Goal: Task Accomplishment & Management: Manage account settings

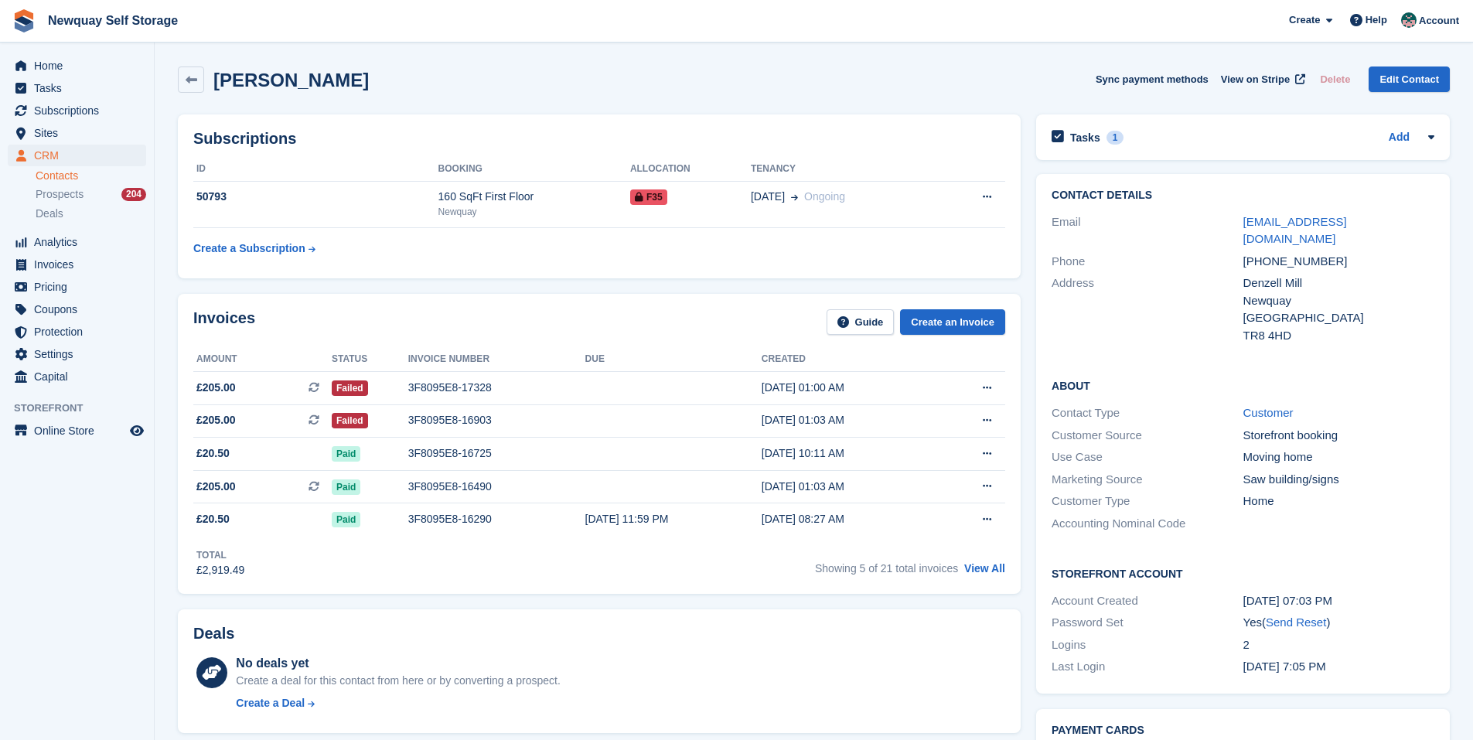
scroll to position [155, 0]
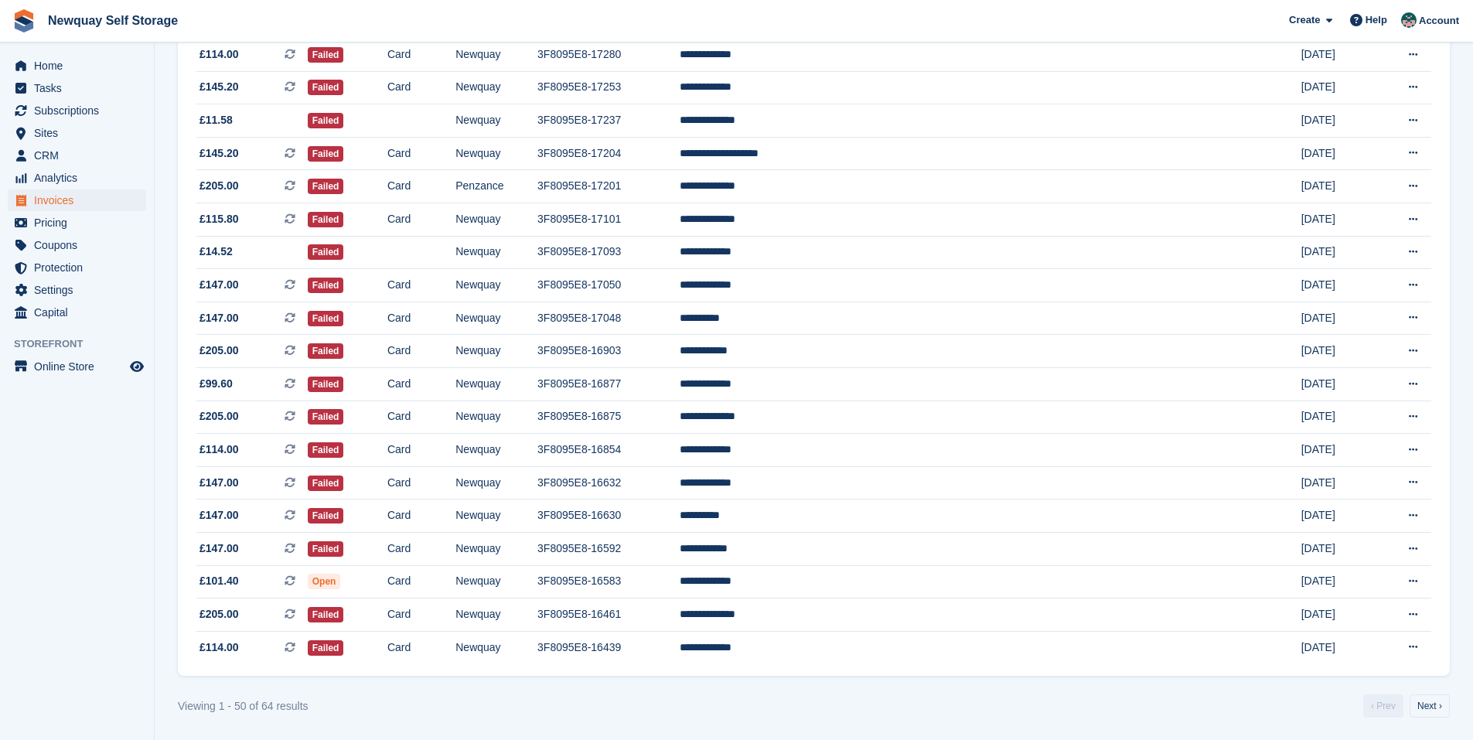
scroll to position [1243, 0]
click at [897, 645] on td "**********" at bounding box center [974, 646] width 588 height 32
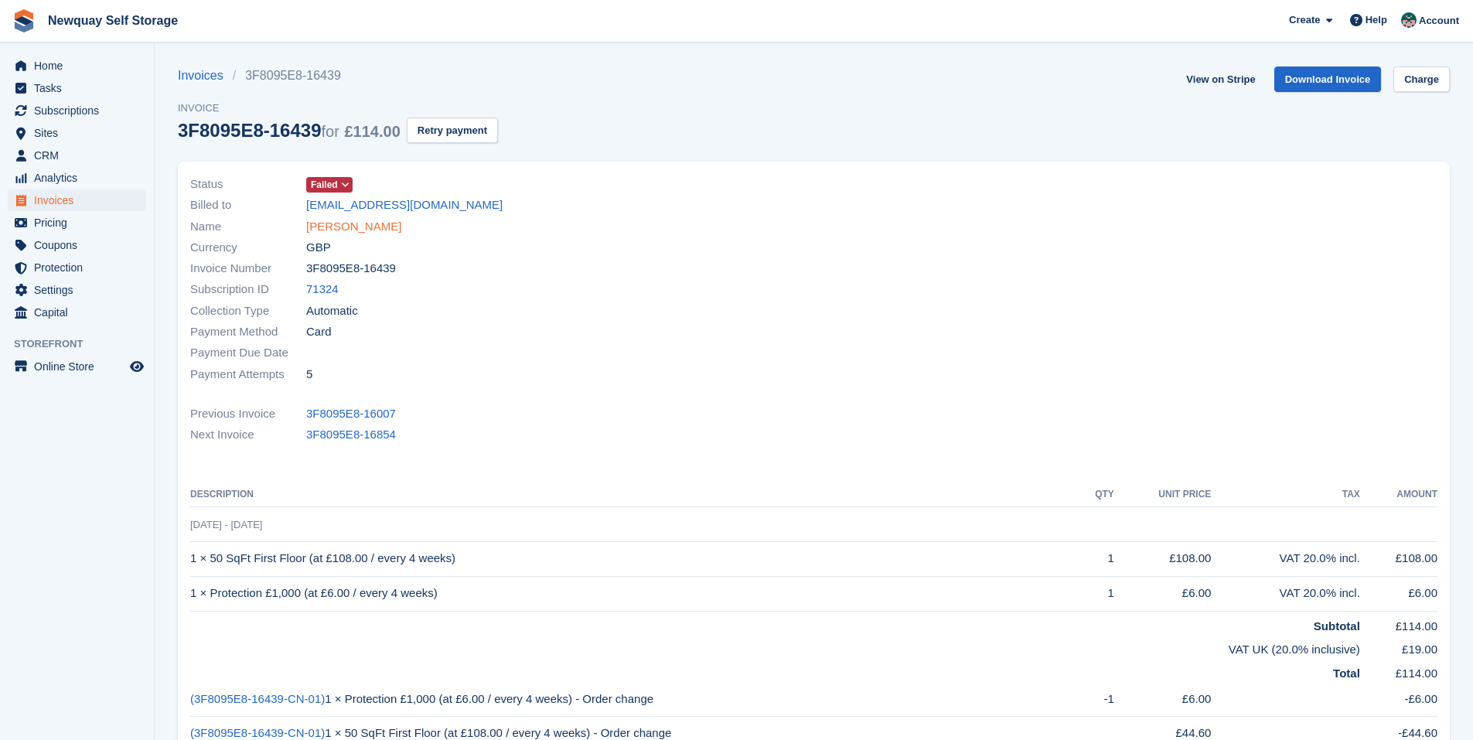
click at [343, 224] on link "Natasha Hedge" at bounding box center [353, 227] width 95 height 18
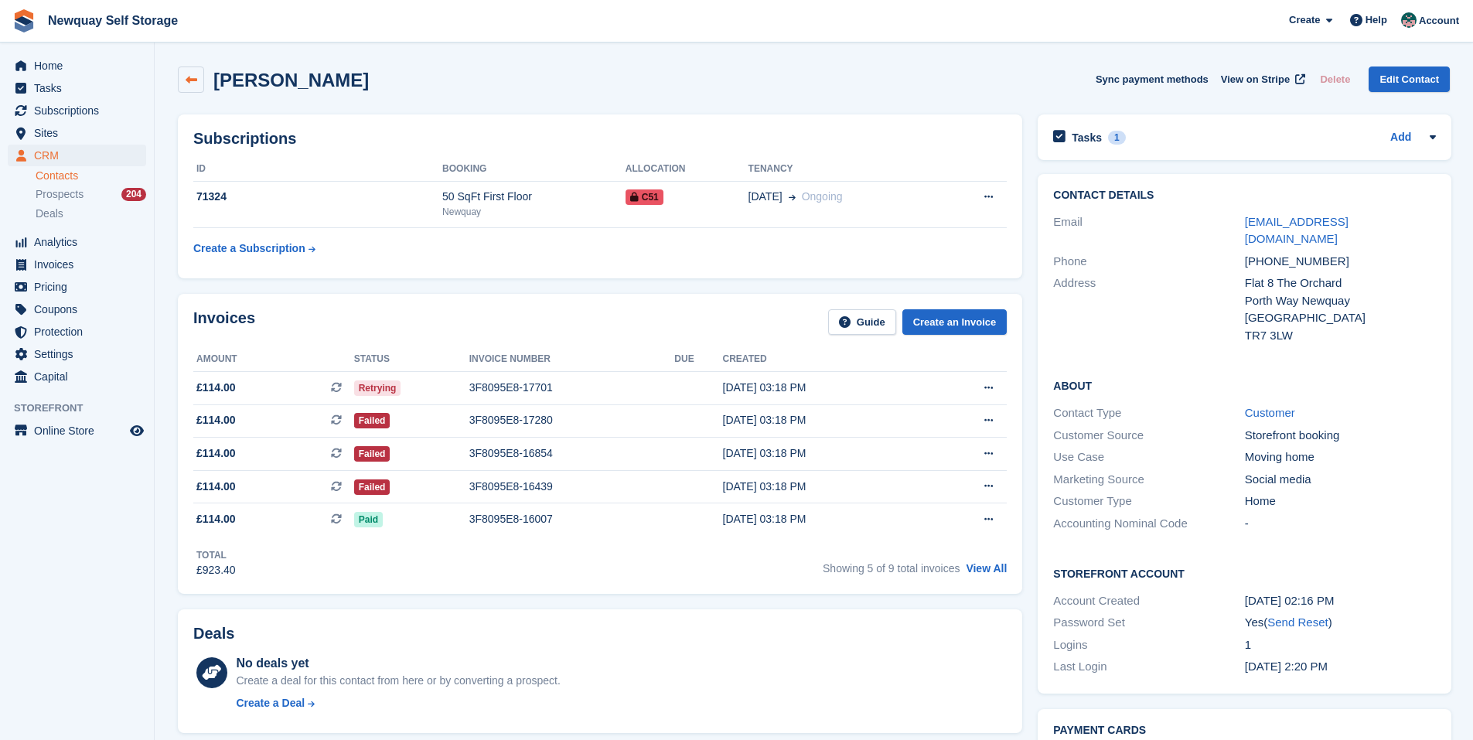
click at [189, 80] on icon at bounding box center [192, 80] width 12 height 12
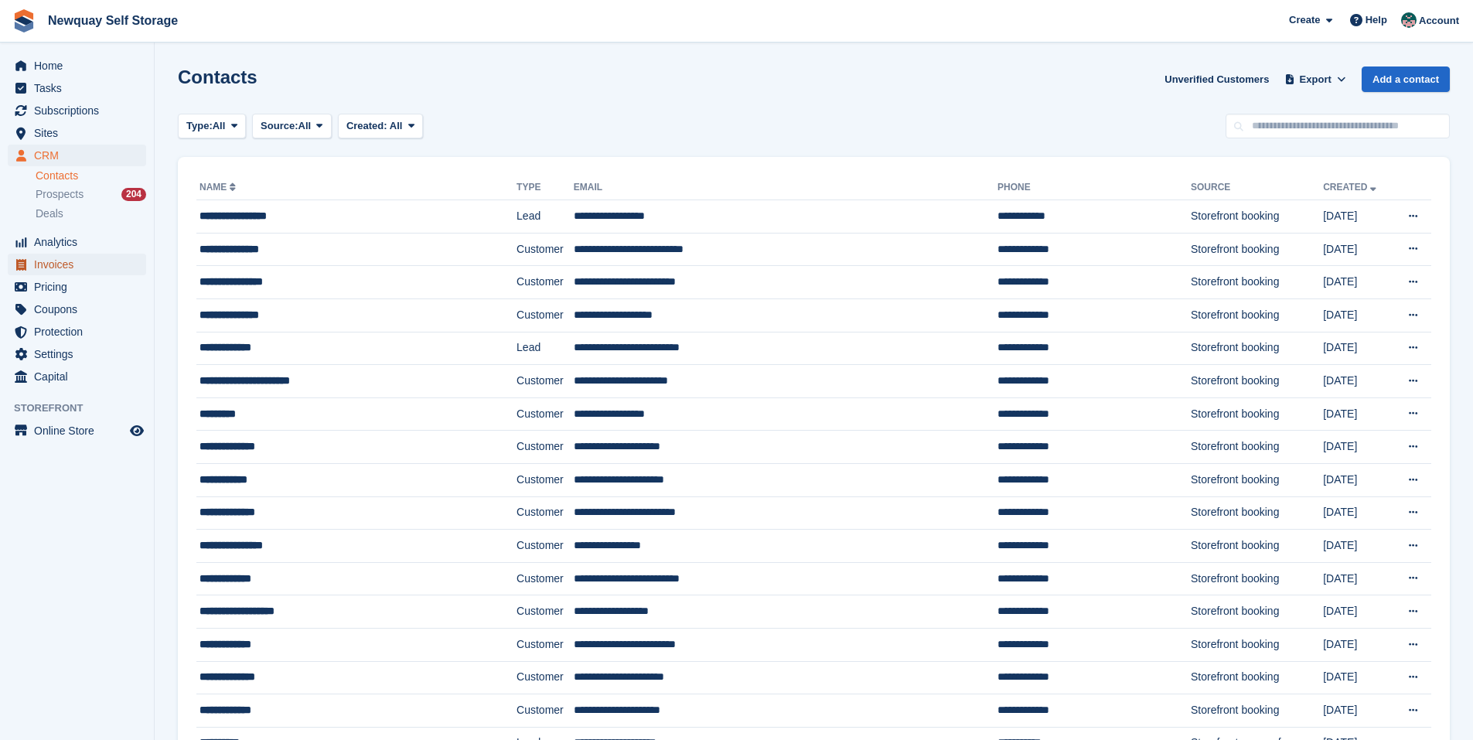
click at [77, 261] on span "Invoices" at bounding box center [80, 265] width 93 height 22
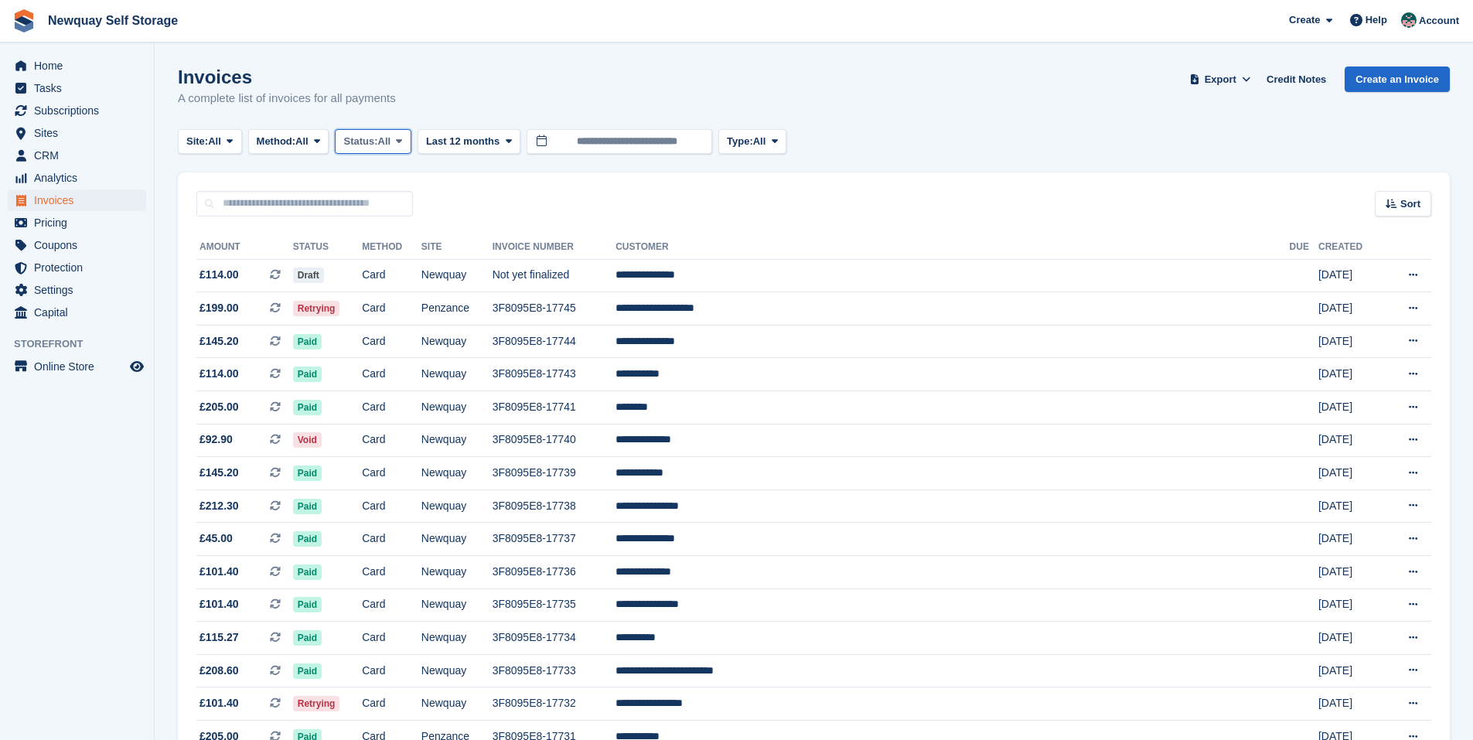
click at [405, 147] on span at bounding box center [399, 141] width 12 height 12
click at [388, 254] on link "Open" at bounding box center [409, 261] width 135 height 28
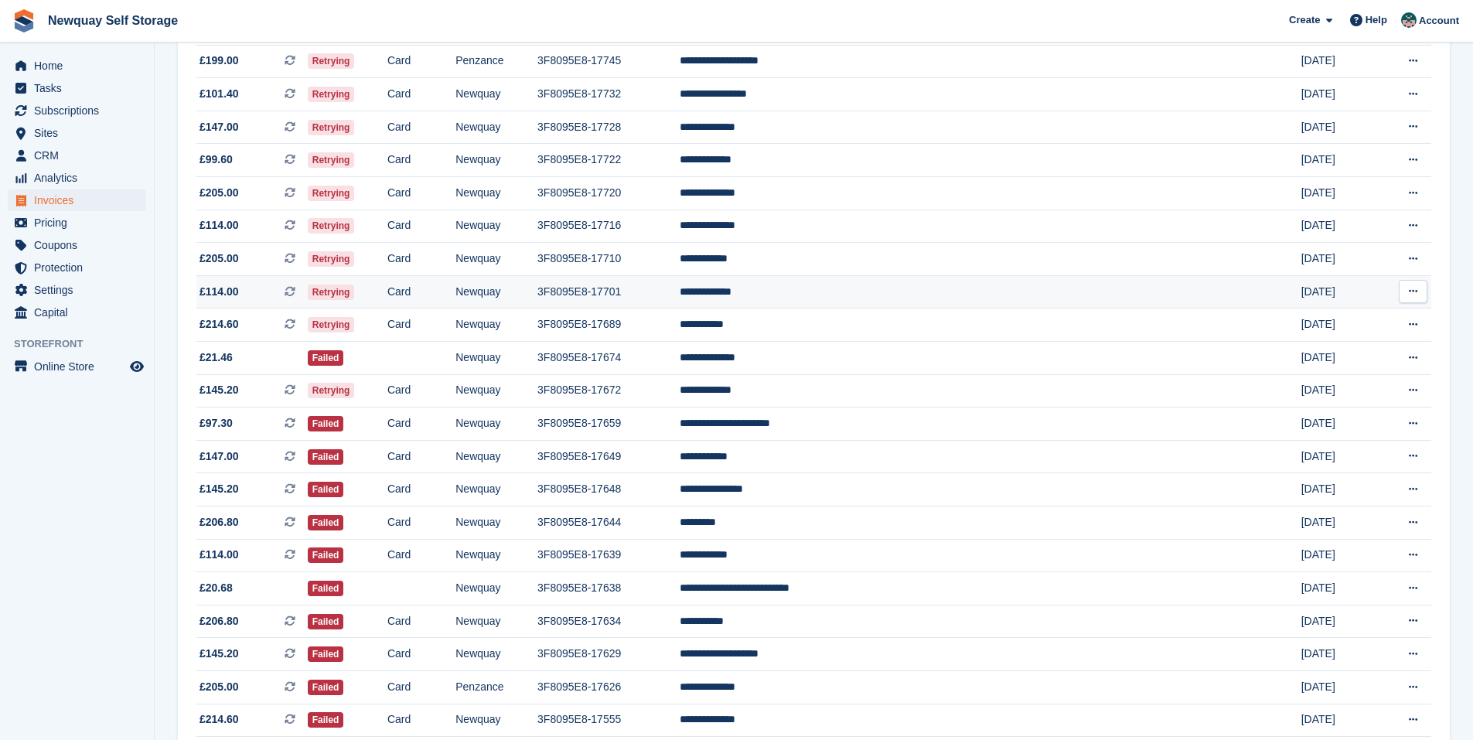
scroll to position [232, 0]
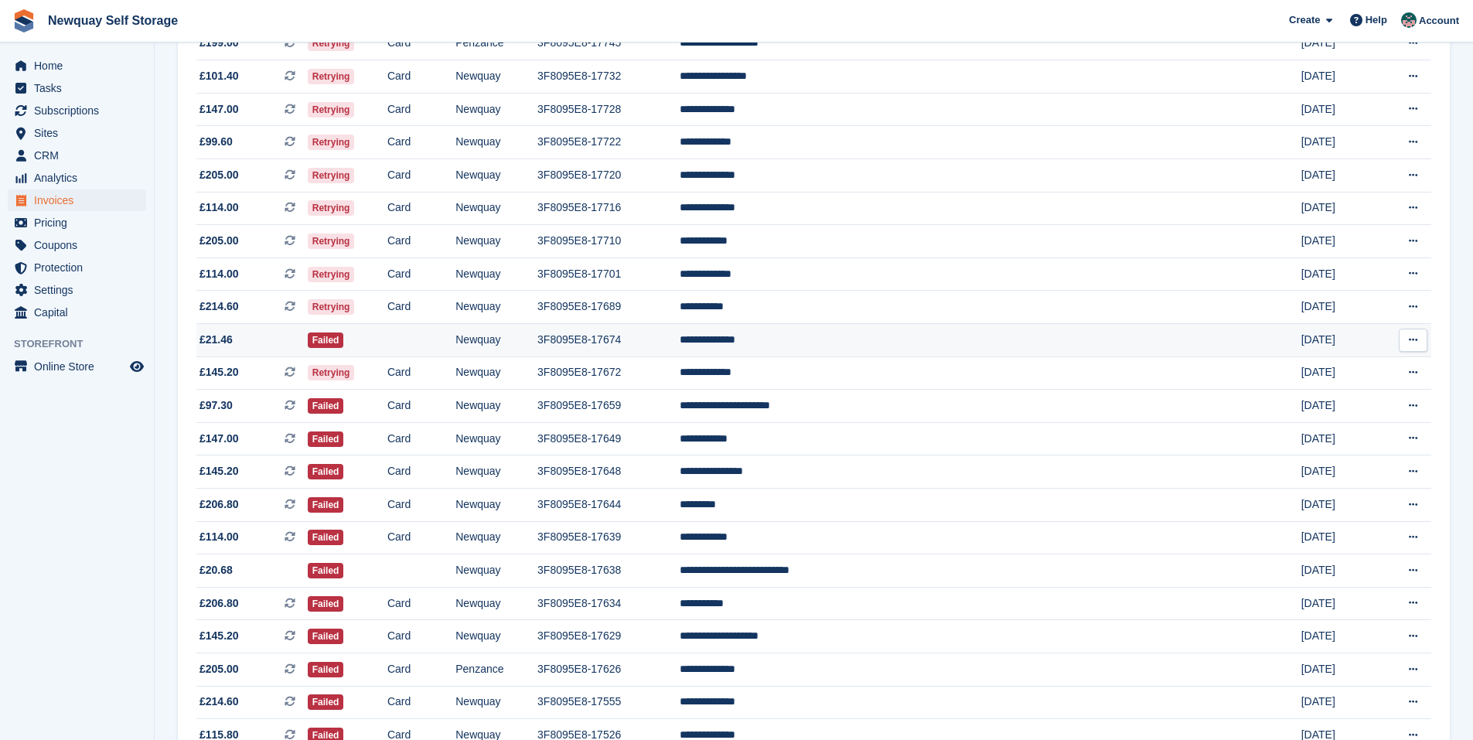
click at [455, 346] on td at bounding box center [421, 340] width 68 height 33
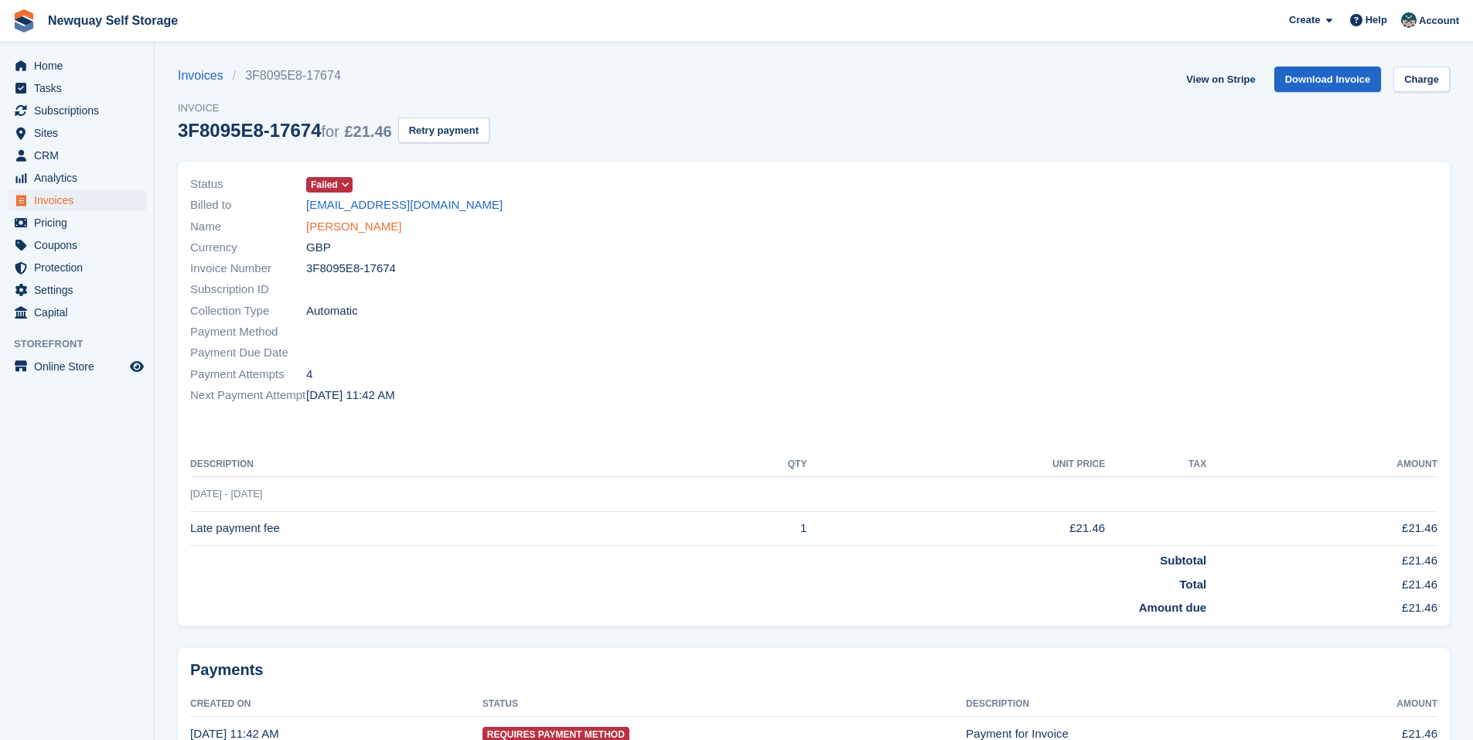
click at [359, 227] on link "[PERSON_NAME]" at bounding box center [353, 227] width 95 height 18
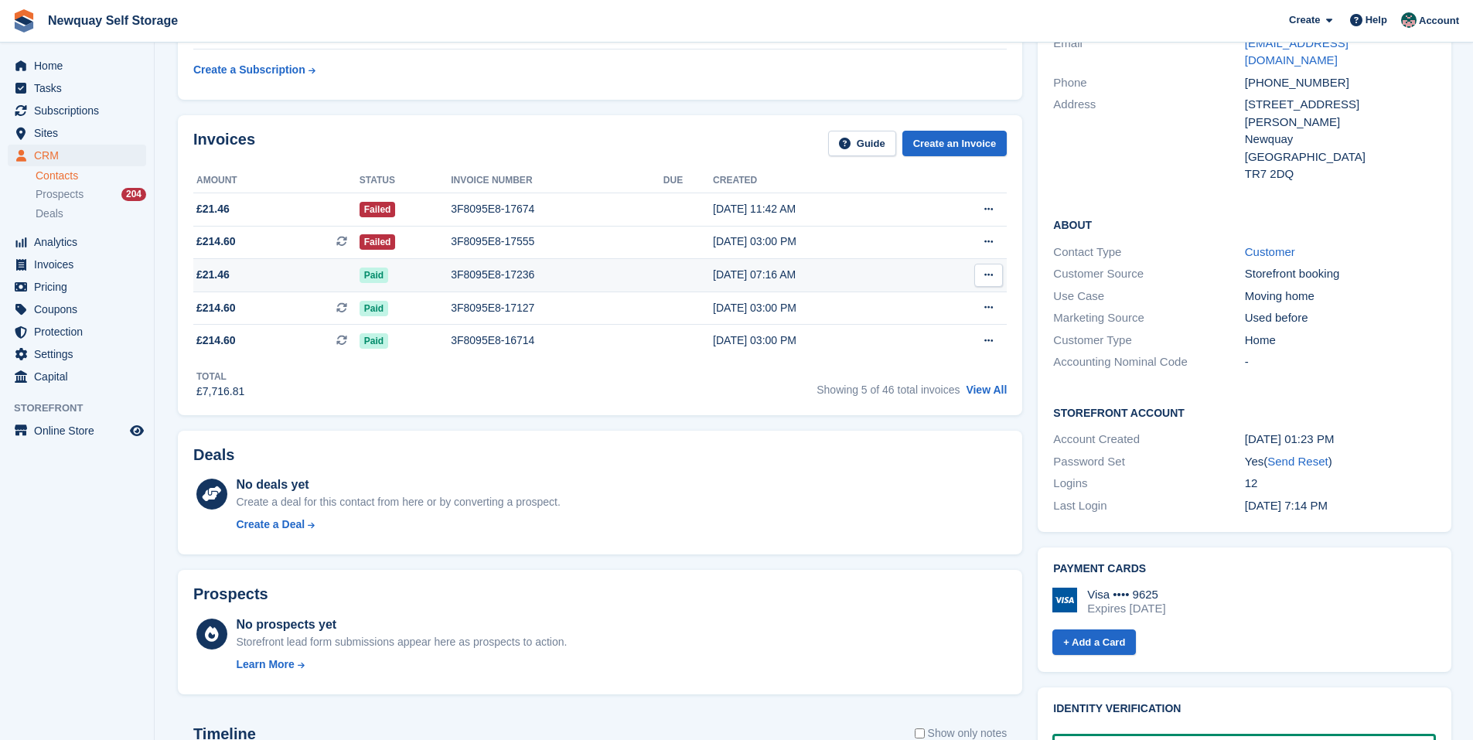
scroll to position [155, 0]
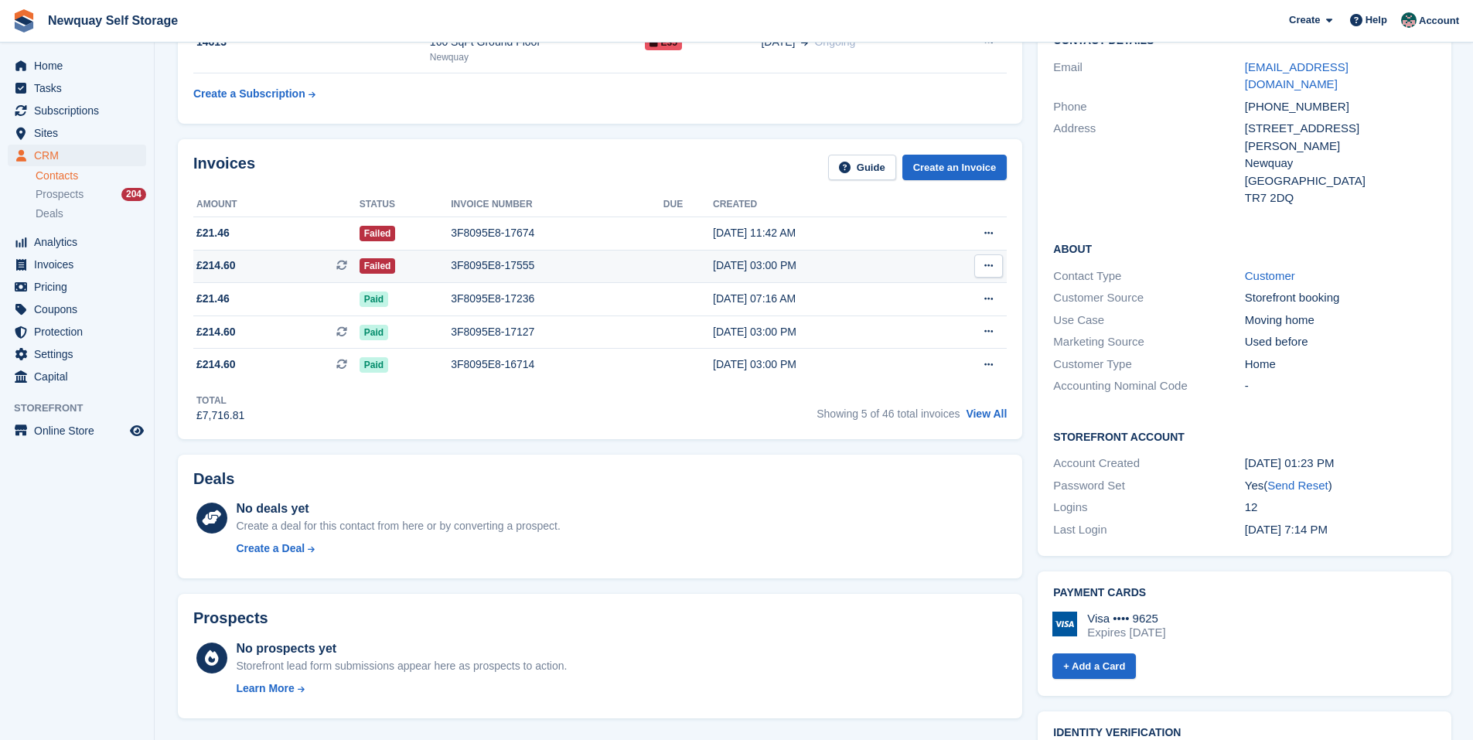
click at [503, 275] on td "3F8095E8-17555" at bounding box center [557, 266] width 213 height 33
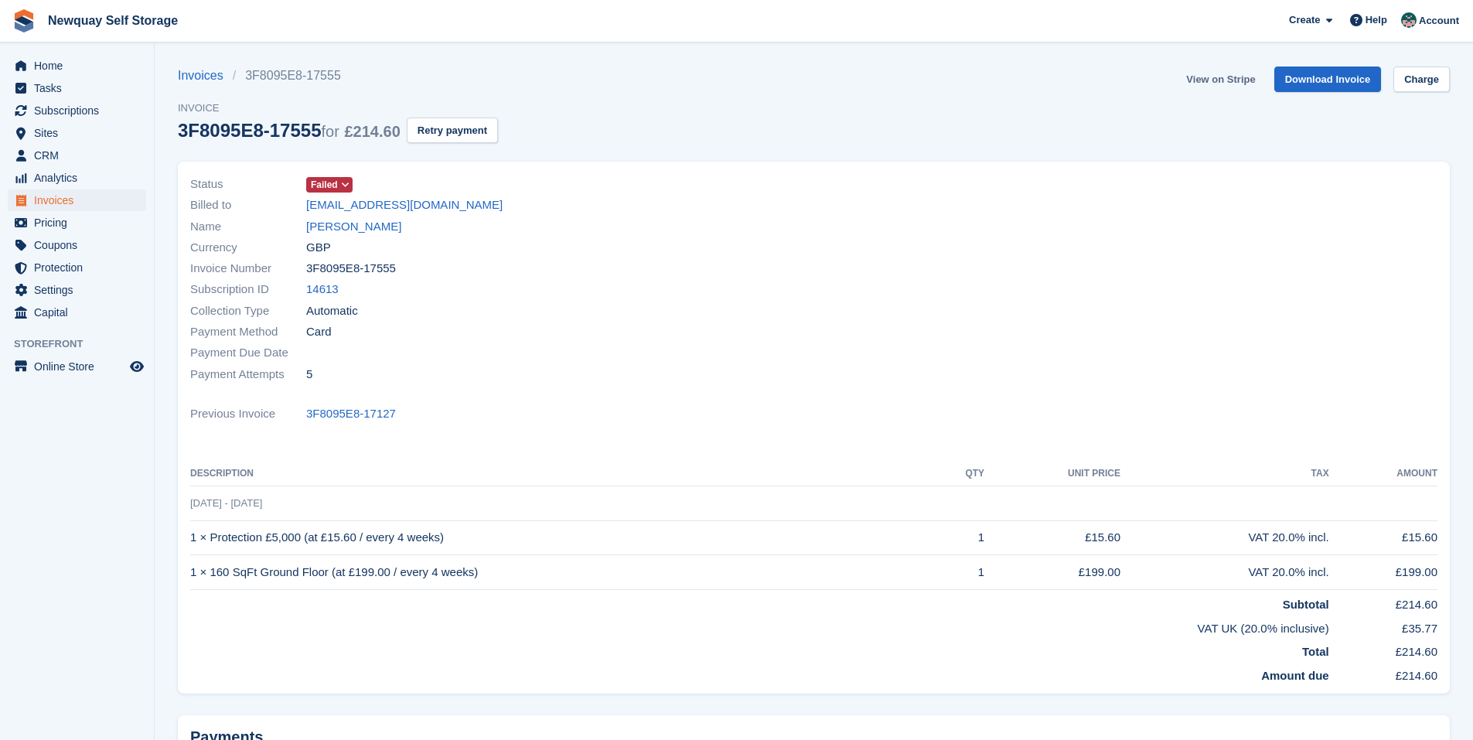
click at [1218, 81] on link "View on Stripe" at bounding box center [1220, 80] width 81 height 26
click at [341, 223] on link "[PERSON_NAME]" at bounding box center [353, 227] width 95 height 18
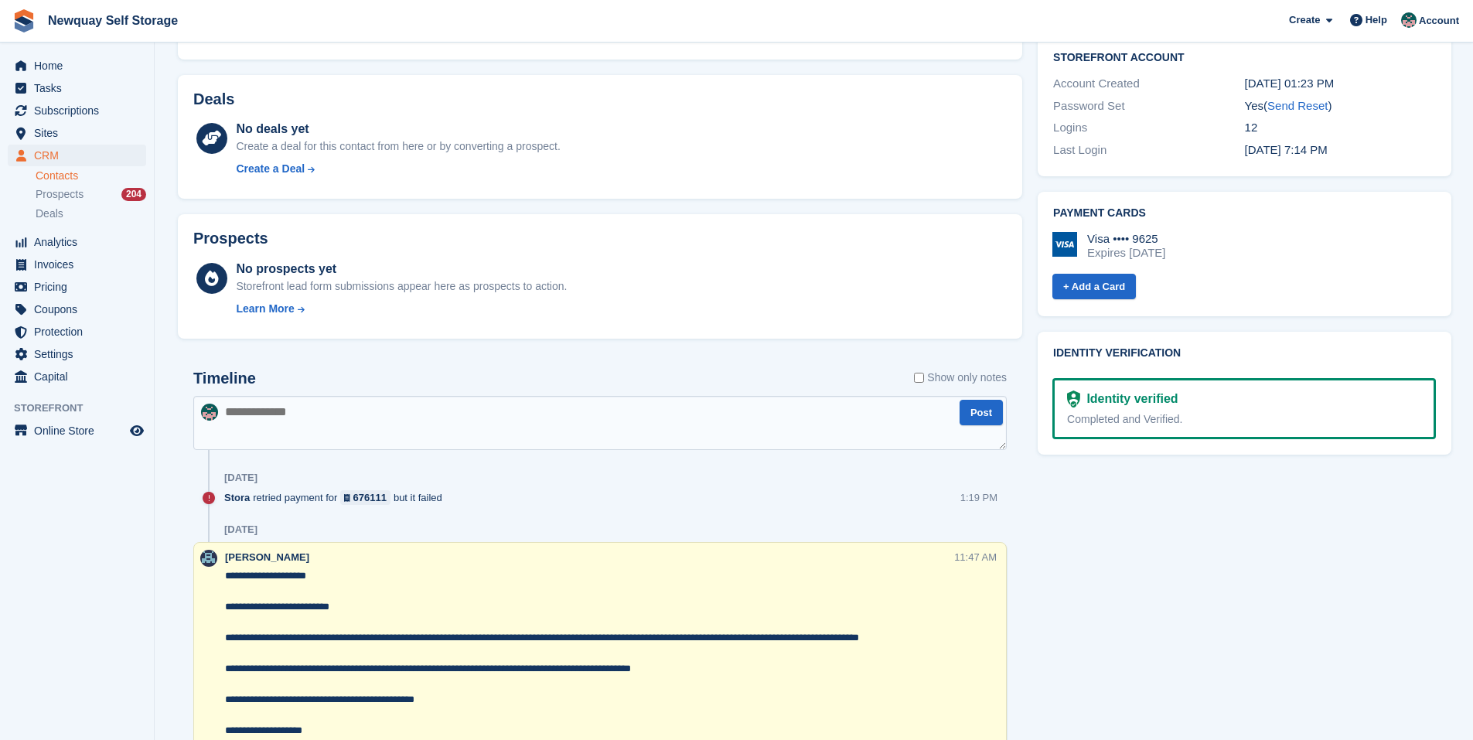
scroll to position [541, 0]
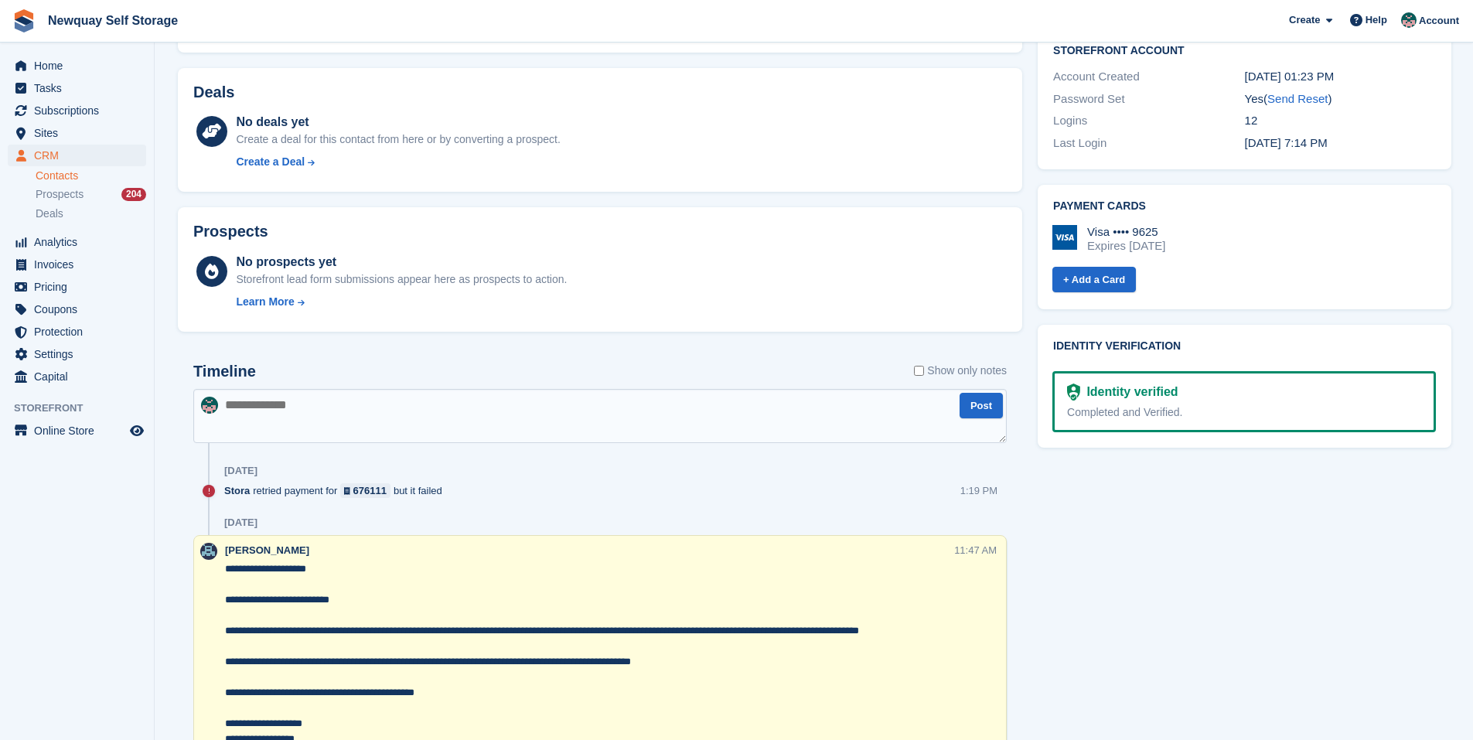
click at [268, 418] on textarea at bounding box center [600, 416] width 814 height 54
type textarea "********"
click at [982, 400] on button "Post" at bounding box center [981, 406] width 43 height 26
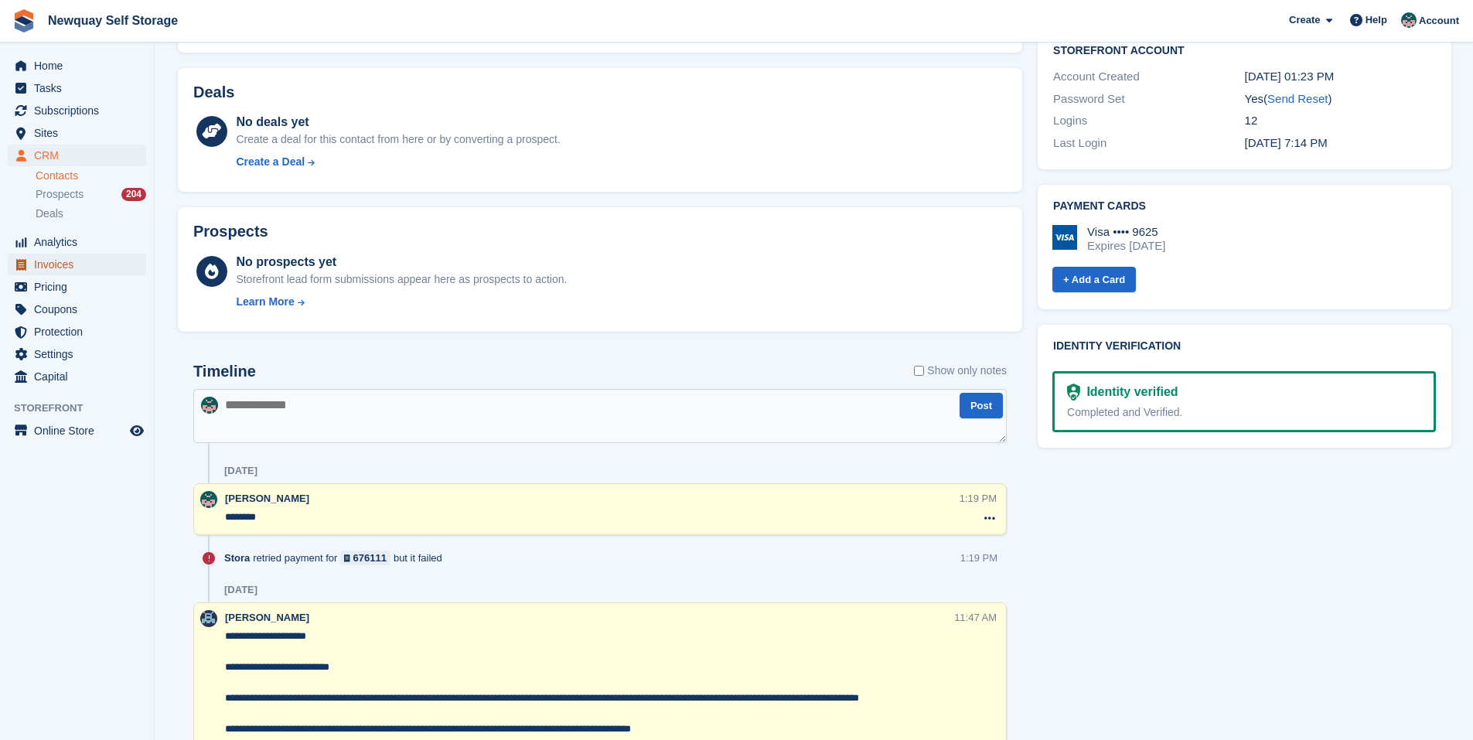
click at [73, 269] on span "Invoices" at bounding box center [80, 265] width 93 height 22
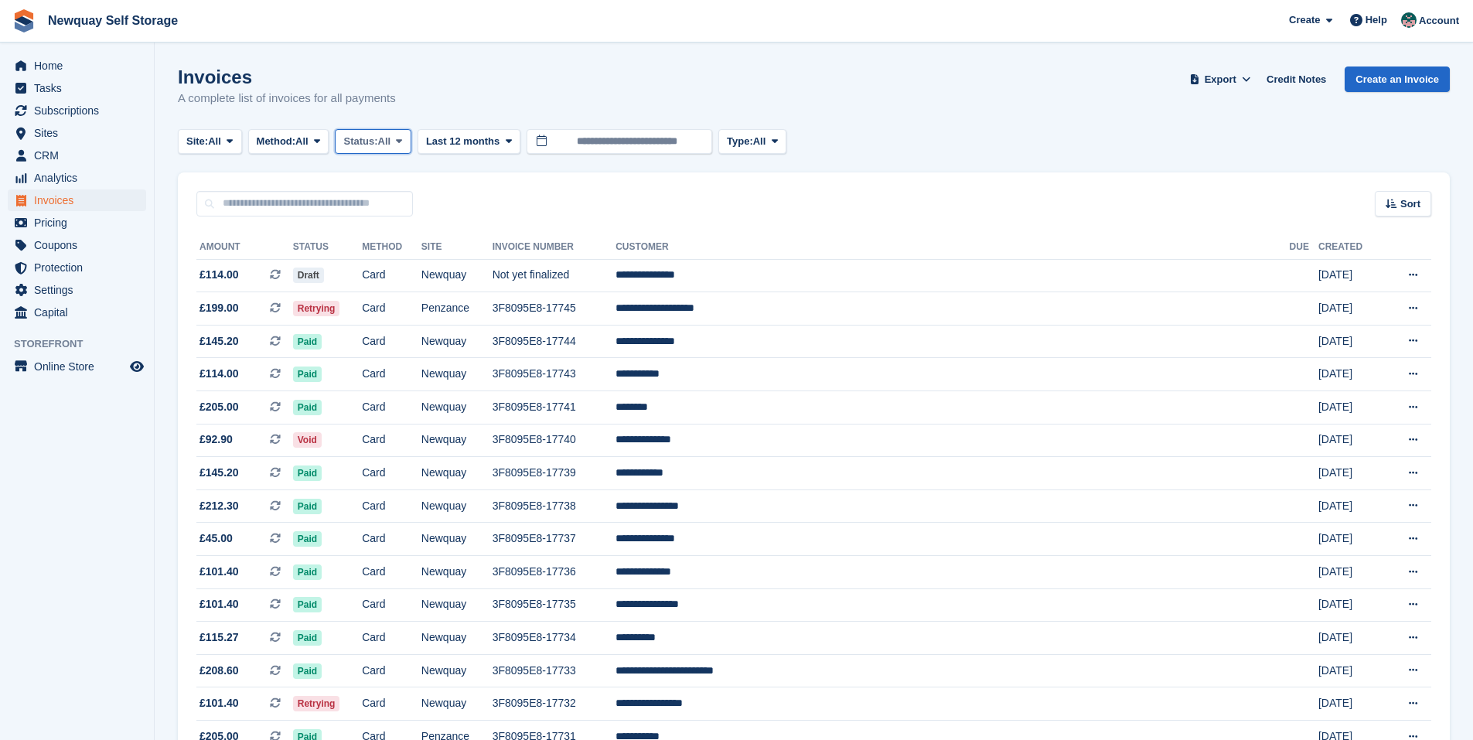
click at [402, 138] on icon at bounding box center [399, 141] width 6 height 10
click at [385, 259] on link "Open" at bounding box center [409, 261] width 135 height 28
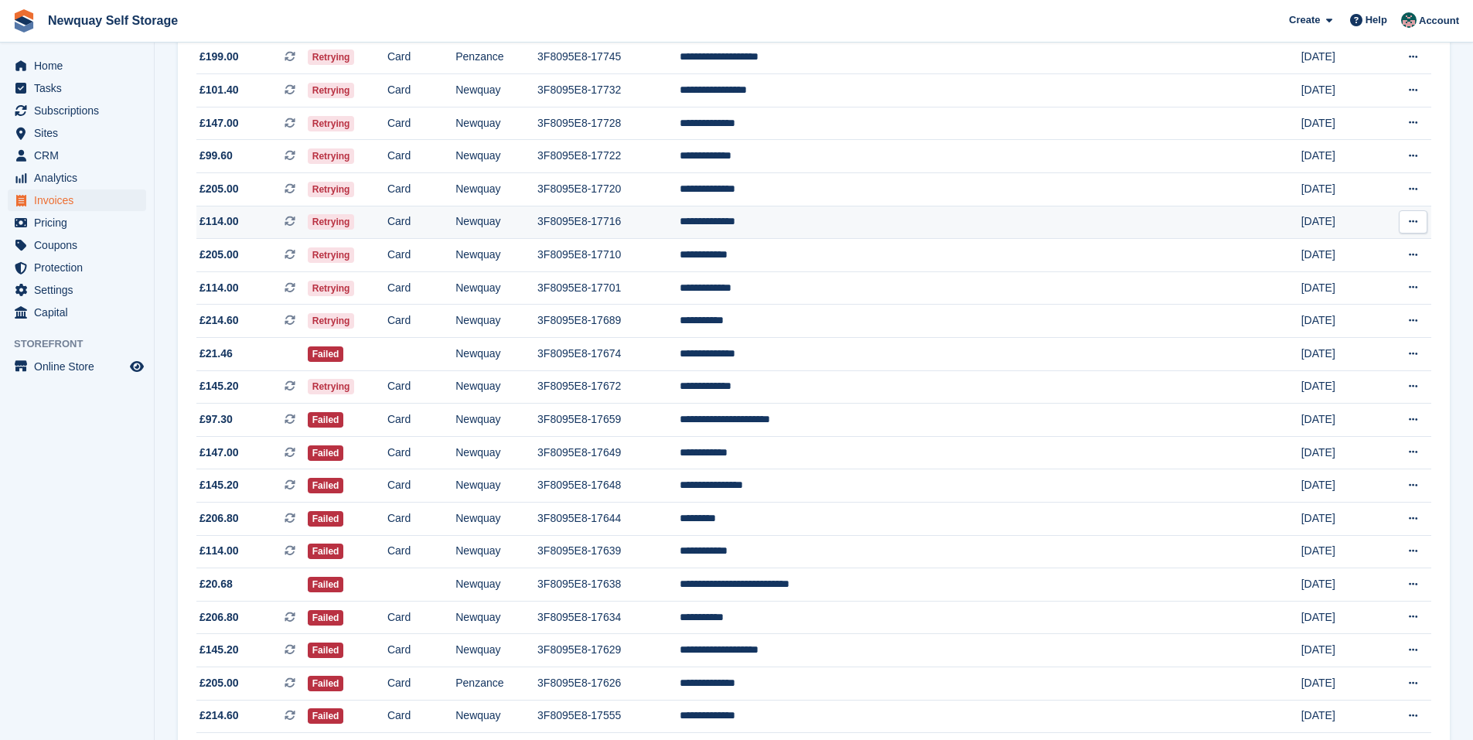
scroll to position [309, 0]
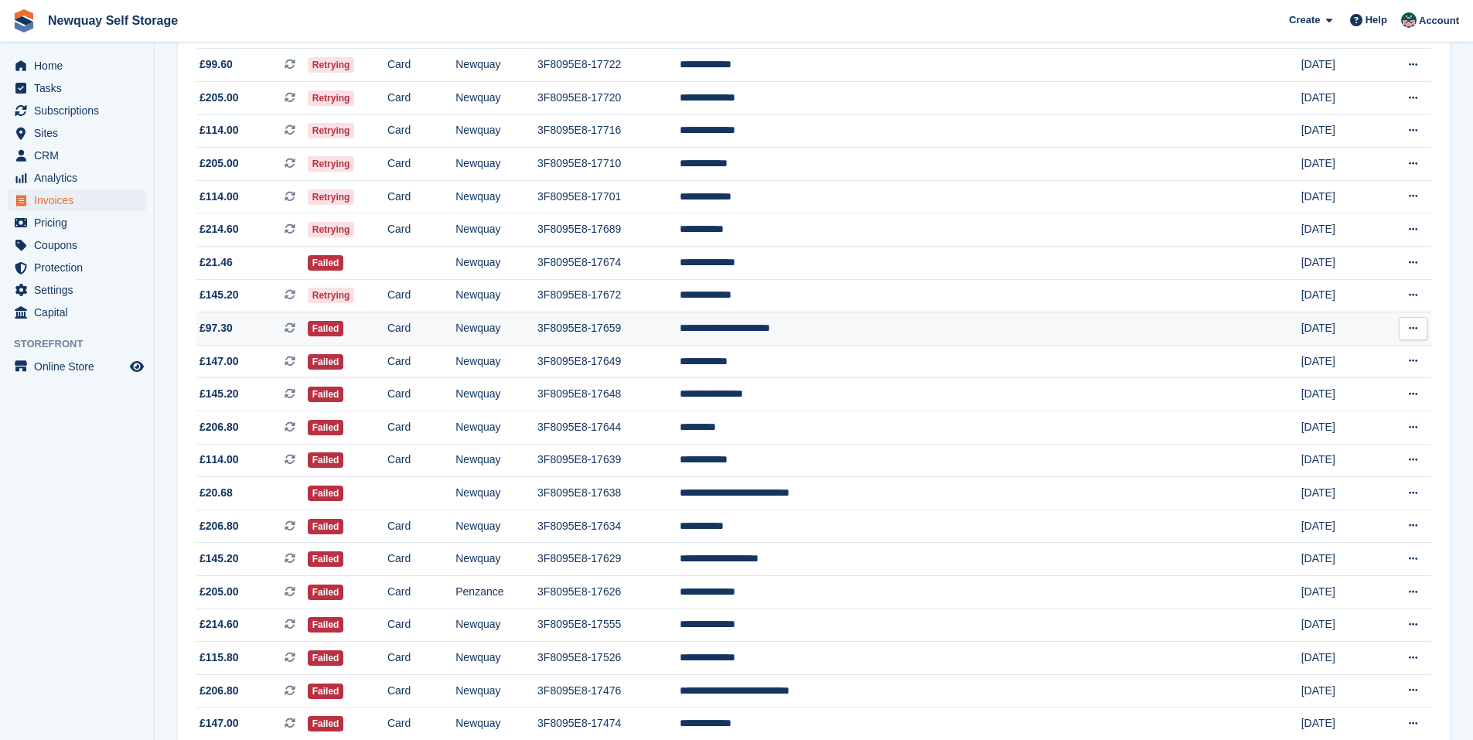
click at [680, 328] on td "3F8095E8-17659" at bounding box center [608, 328] width 142 height 33
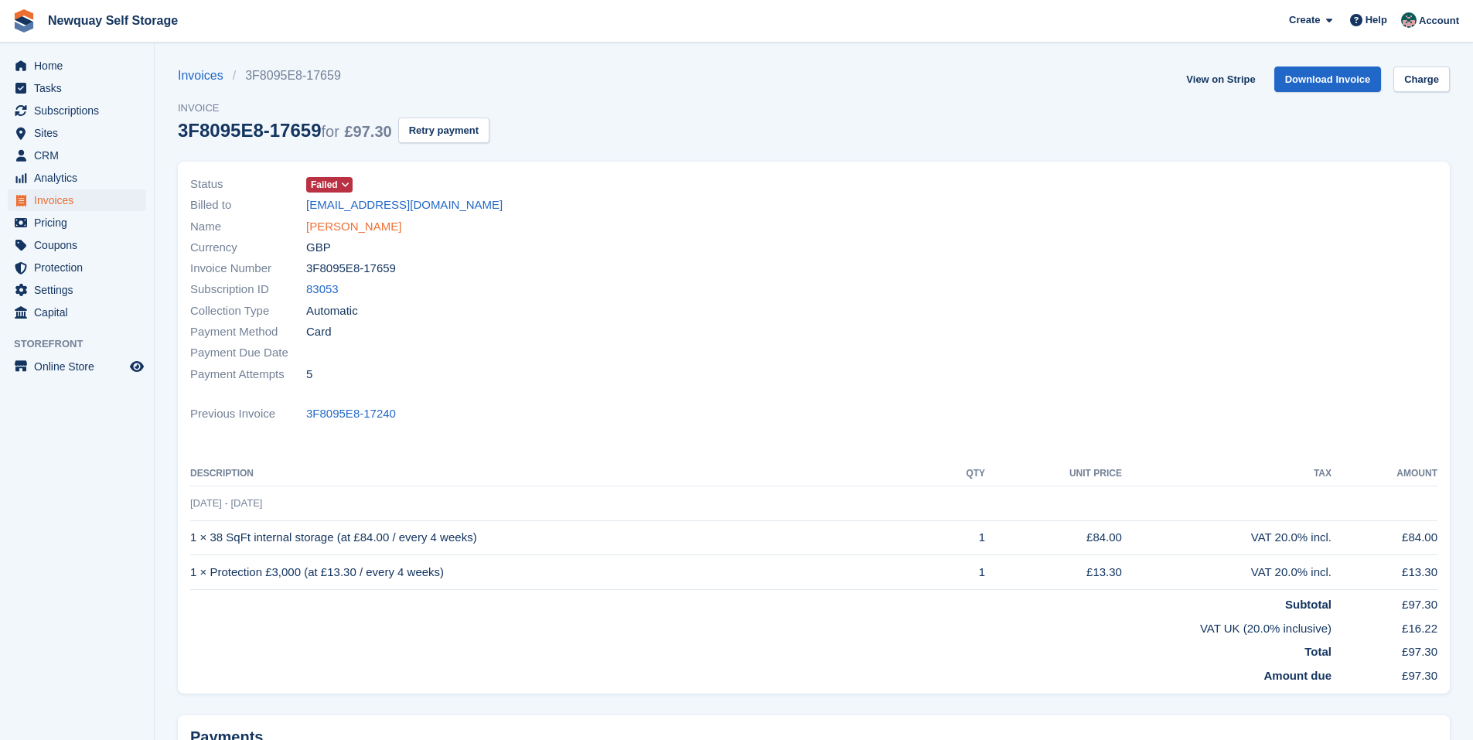
click at [365, 230] on link "Beth-Marie MacGillivray" at bounding box center [353, 227] width 95 height 18
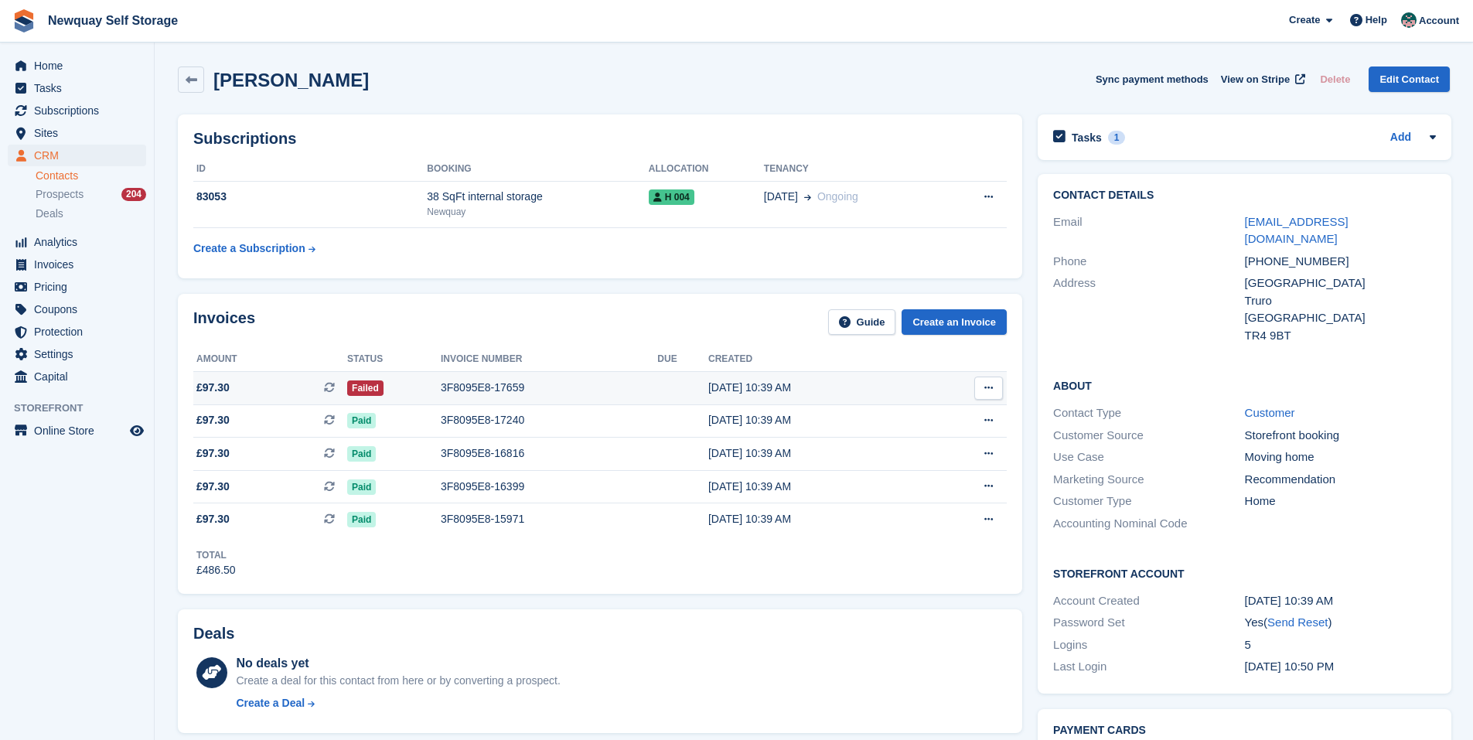
click at [474, 393] on div "3F8095E8-17659" at bounding box center [549, 388] width 217 height 16
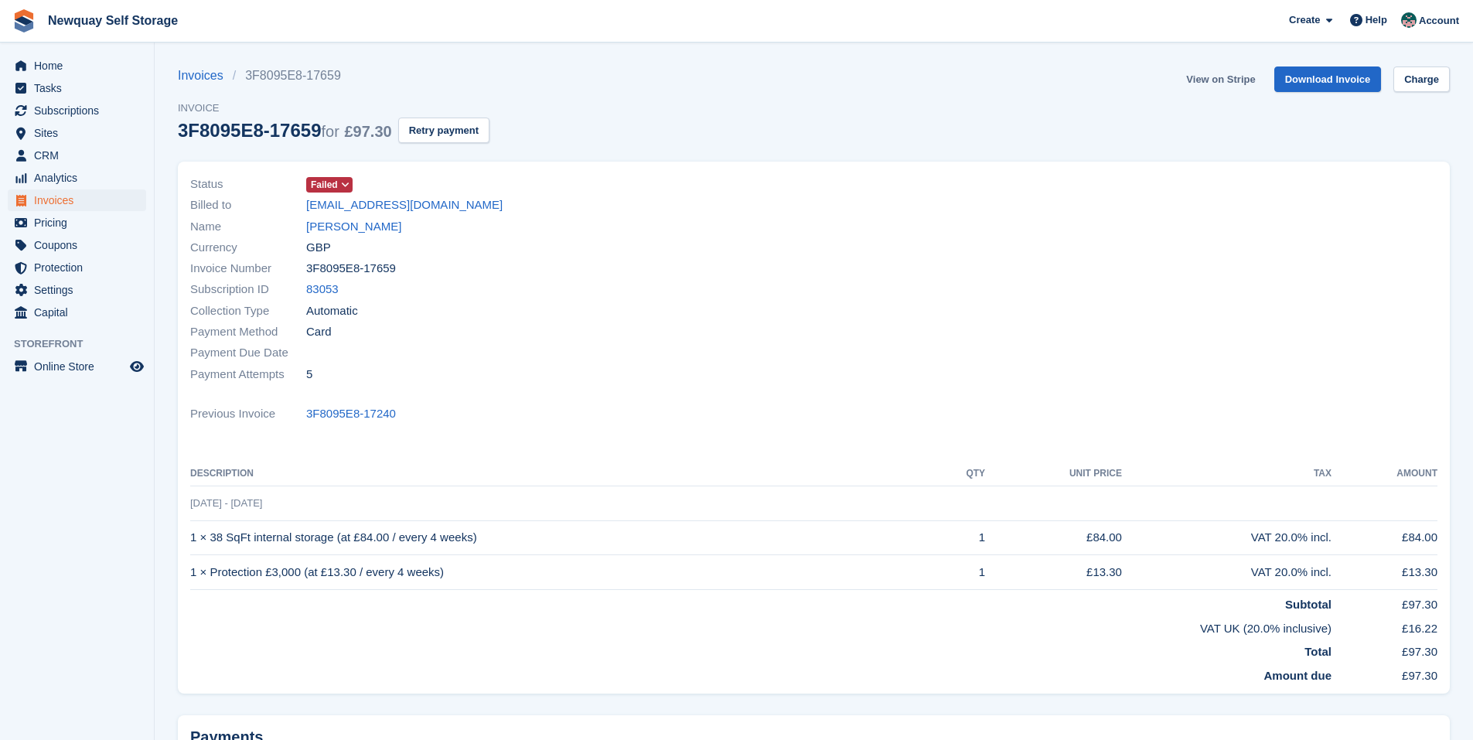
click at [1221, 77] on link "View on Stripe" at bounding box center [1220, 80] width 81 height 26
click at [381, 232] on link "[PERSON_NAME]" at bounding box center [353, 227] width 95 height 18
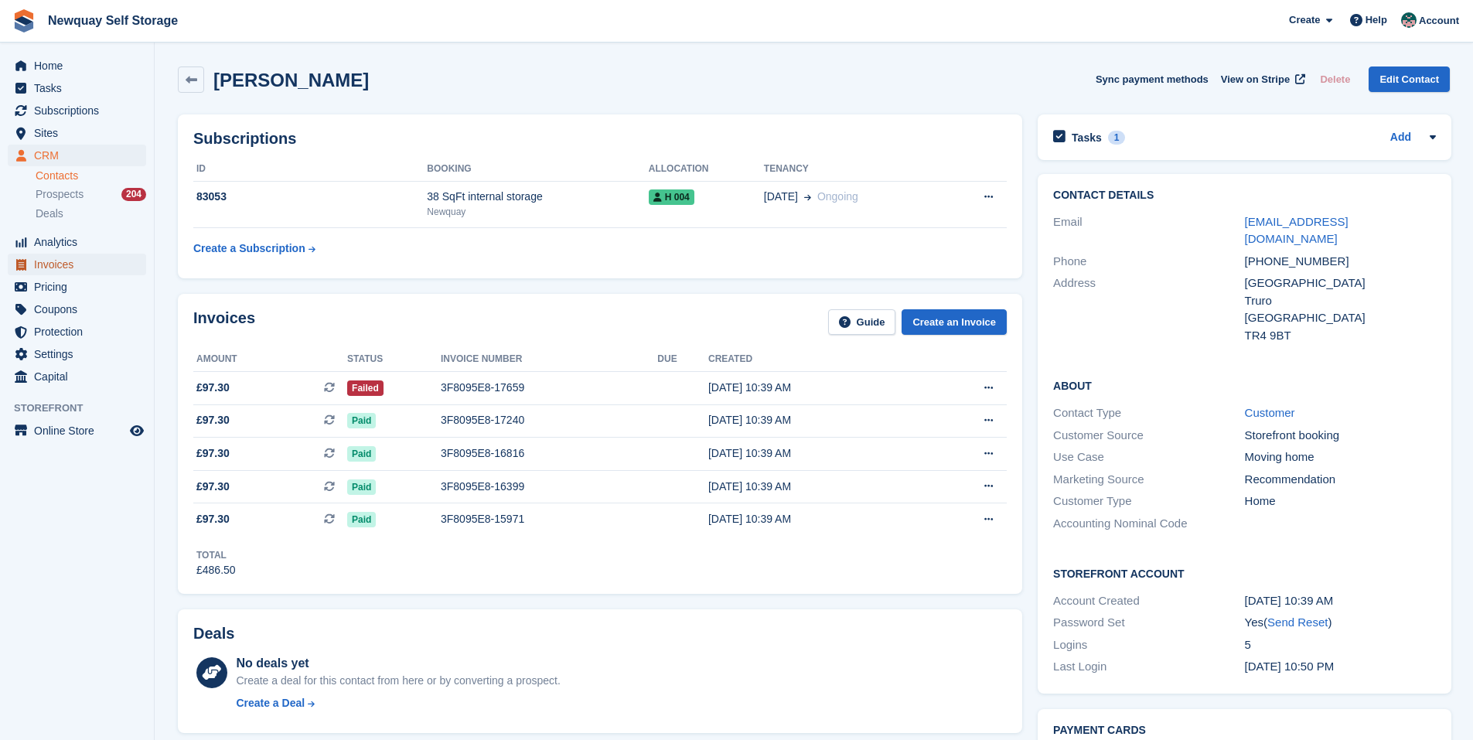
click at [51, 265] on span "Invoices" at bounding box center [80, 265] width 93 height 22
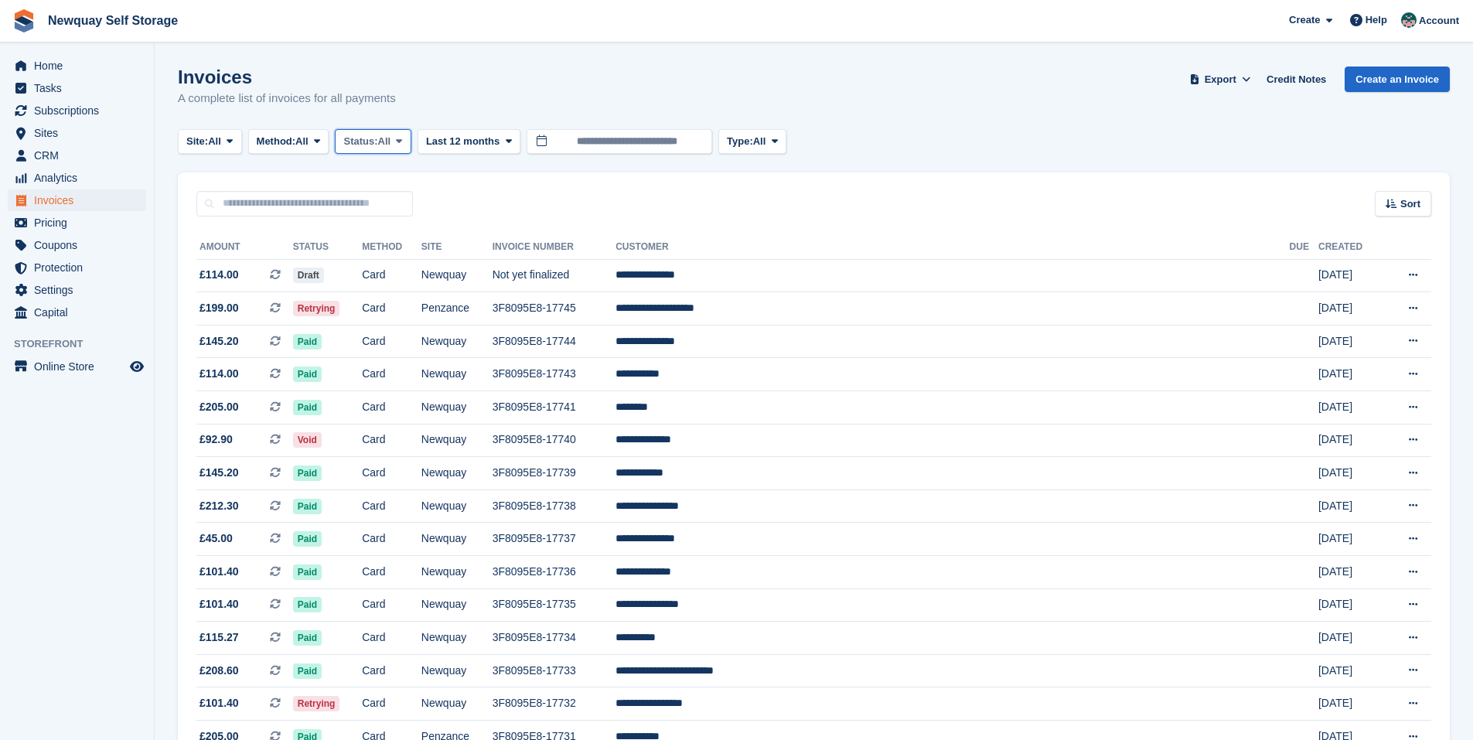
click at [405, 140] on span at bounding box center [399, 141] width 12 height 12
click at [378, 258] on link "Open" at bounding box center [409, 261] width 135 height 28
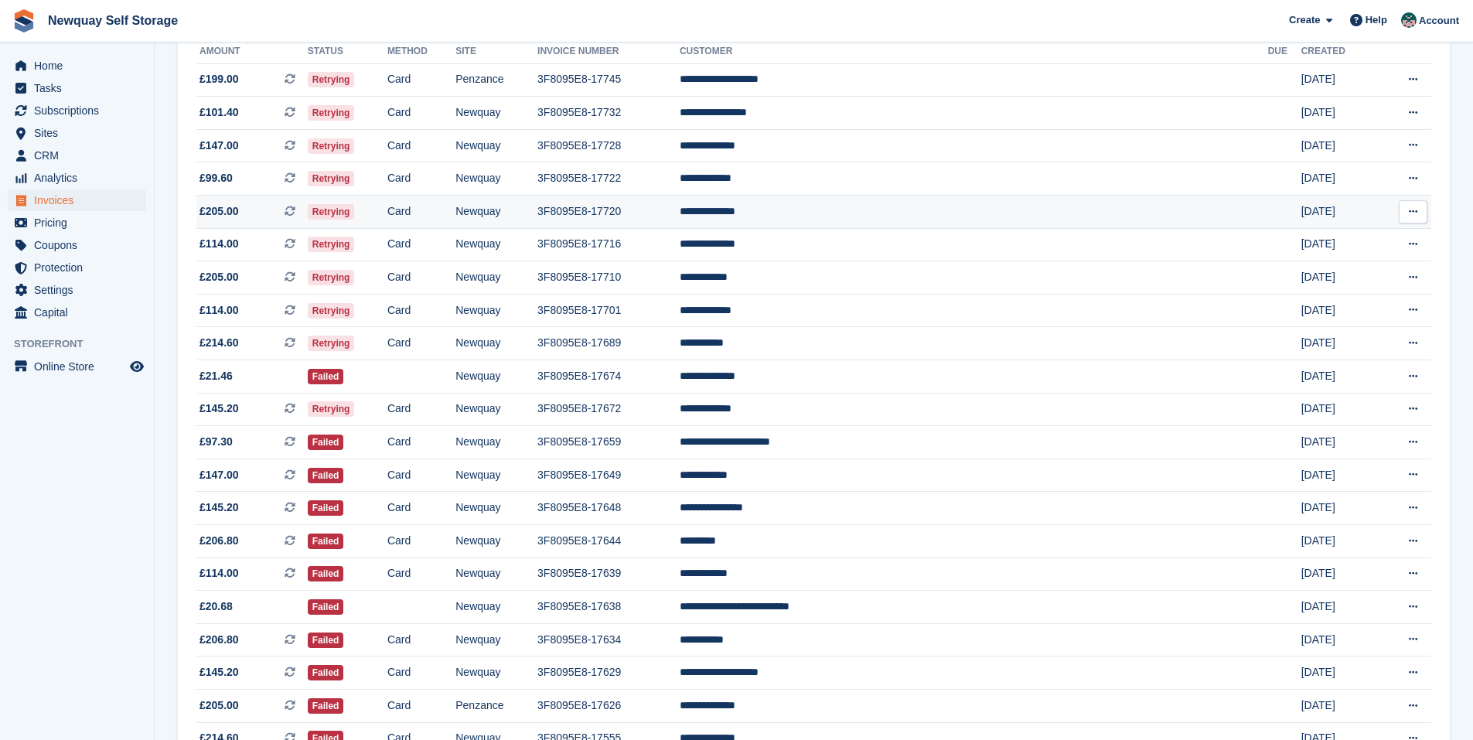
scroll to position [309, 0]
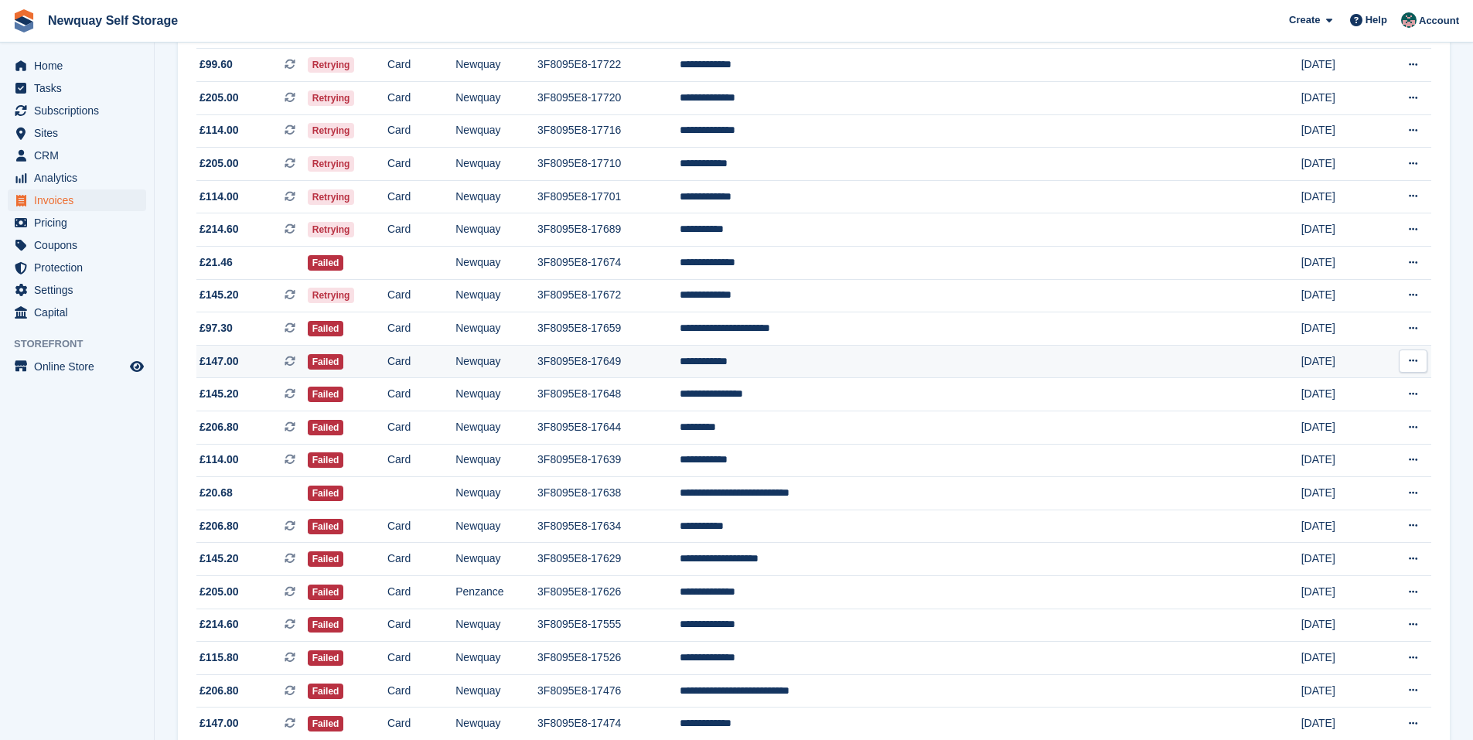
click at [455, 367] on td "Card" at bounding box center [421, 361] width 68 height 33
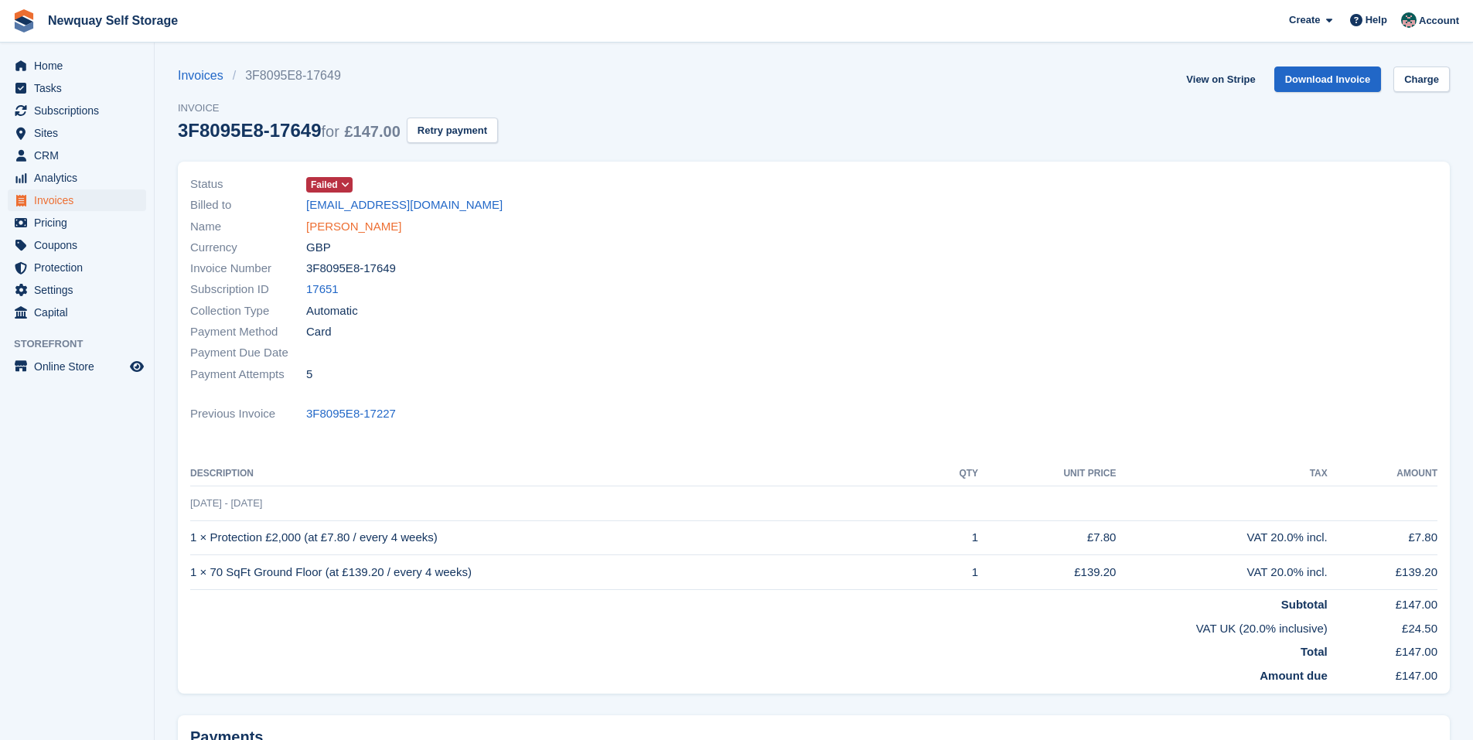
click at [345, 221] on link "[PERSON_NAME]" at bounding box center [353, 227] width 95 height 18
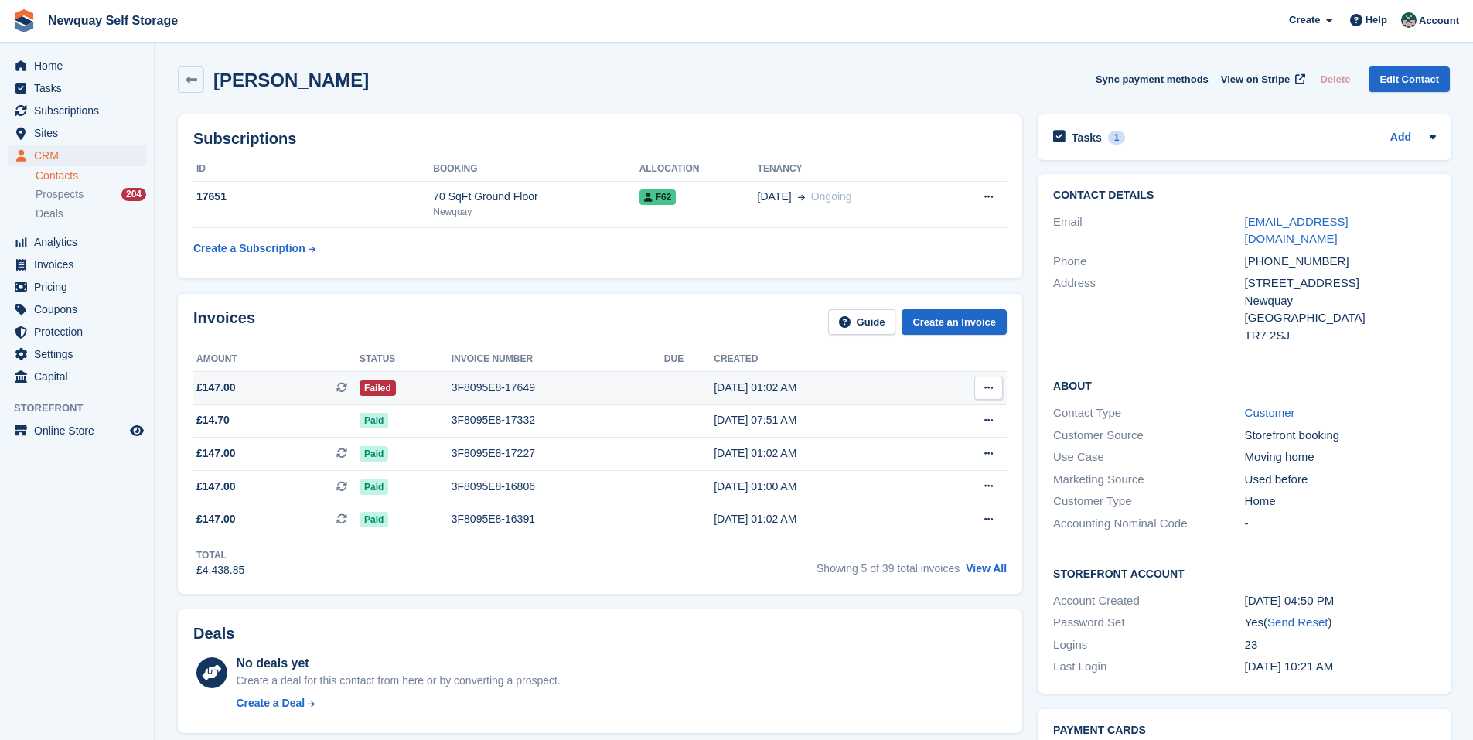
click at [497, 388] on div "3F8095E8-17649" at bounding box center [558, 388] width 213 height 16
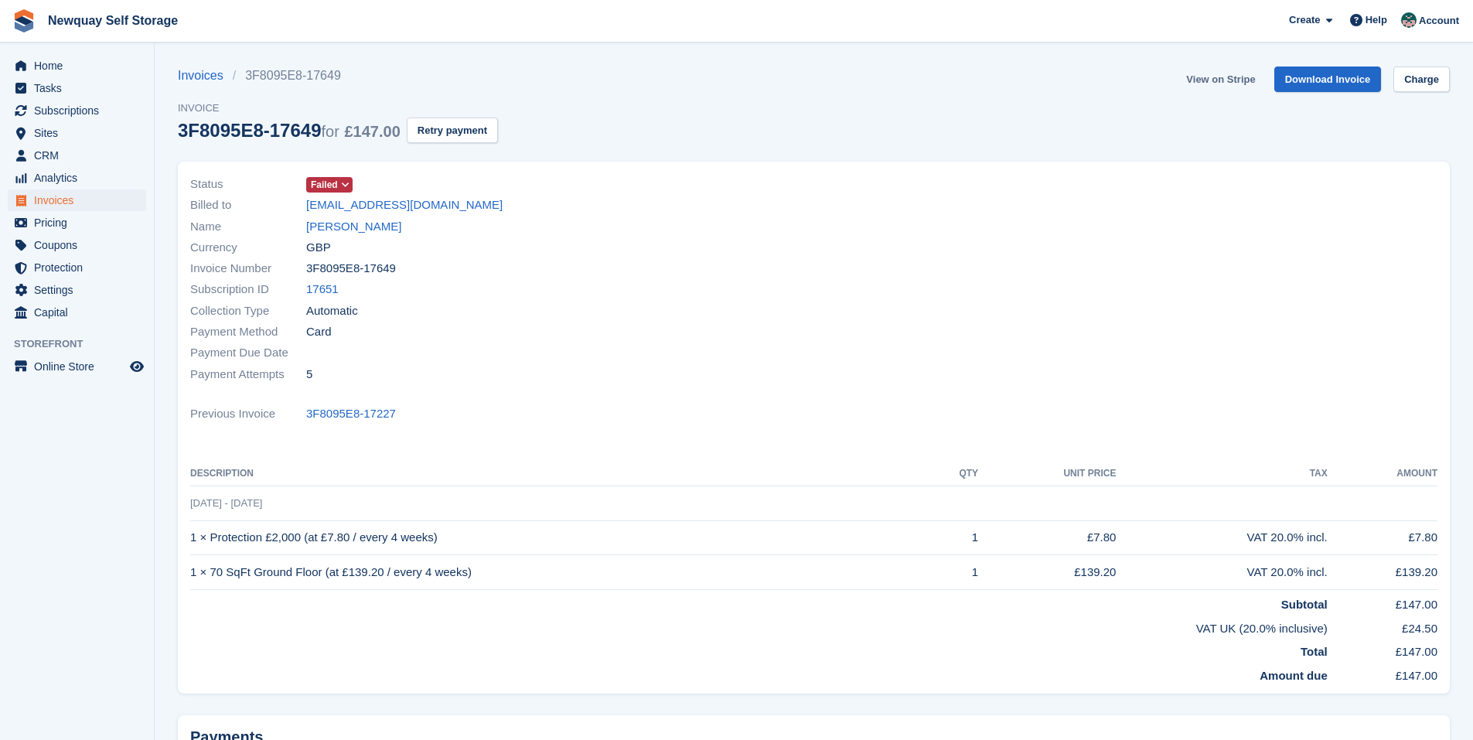
click at [1208, 83] on link "View on Stripe" at bounding box center [1220, 80] width 81 height 26
click at [346, 237] on div "Currency GBP" at bounding box center [497, 247] width 615 height 21
click at [344, 233] on link "[PERSON_NAME]" at bounding box center [353, 227] width 95 height 18
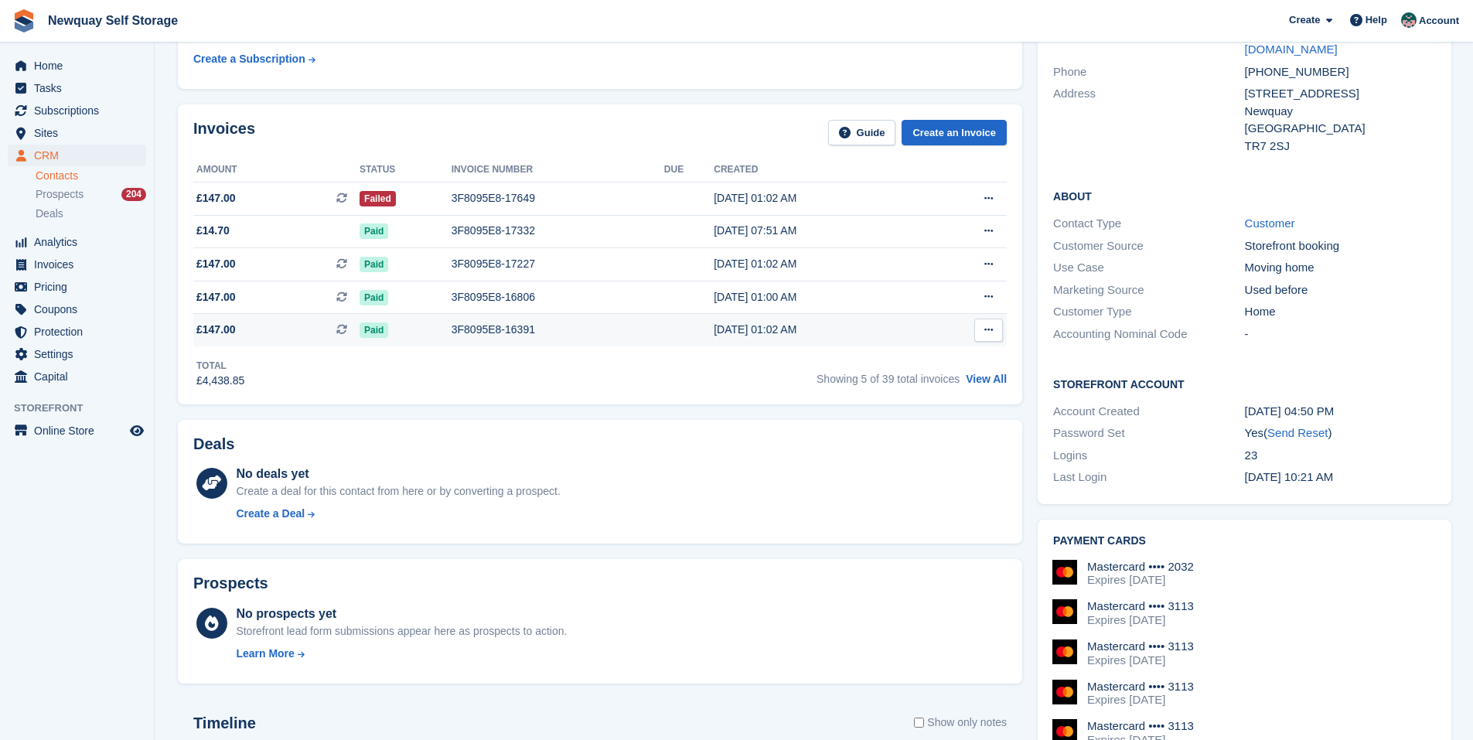
scroll to position [464, 0]
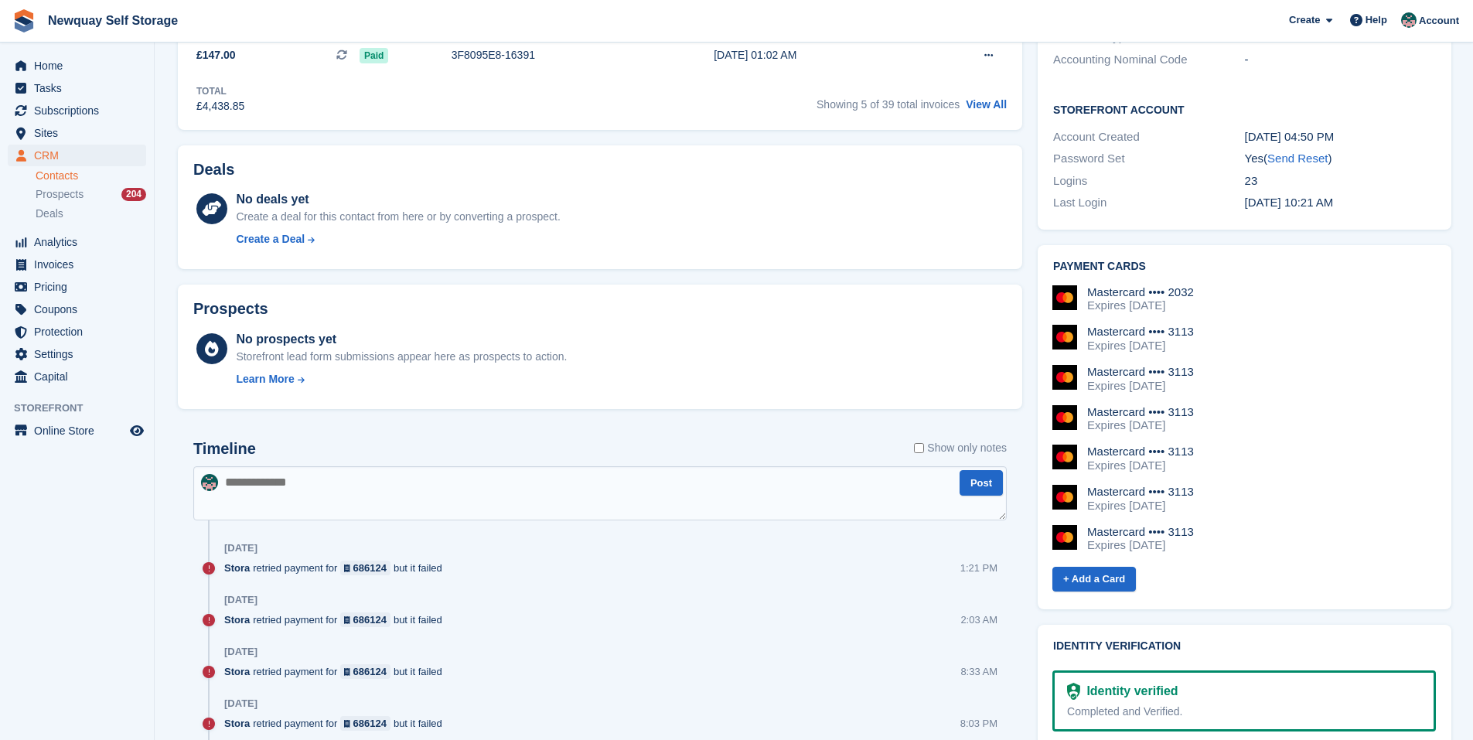
click at [277, 482] on textarea at bounding box center [600, 493] width 814 height 54
paste textarea "**********"
type textarea "**********"
click at [979, 487] on button "Post" at bounding box center [981, 483] width 43 height 26
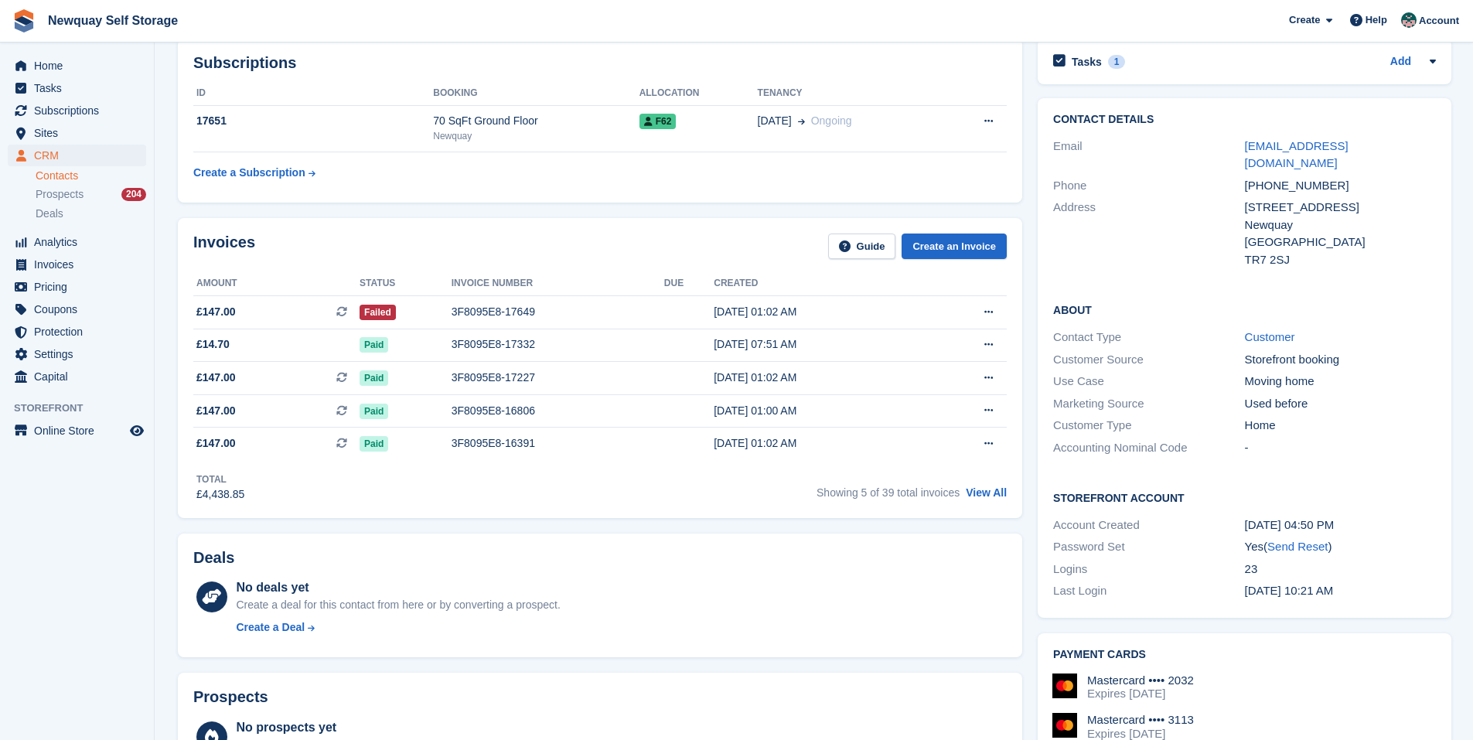
scroll to position [0, 0]
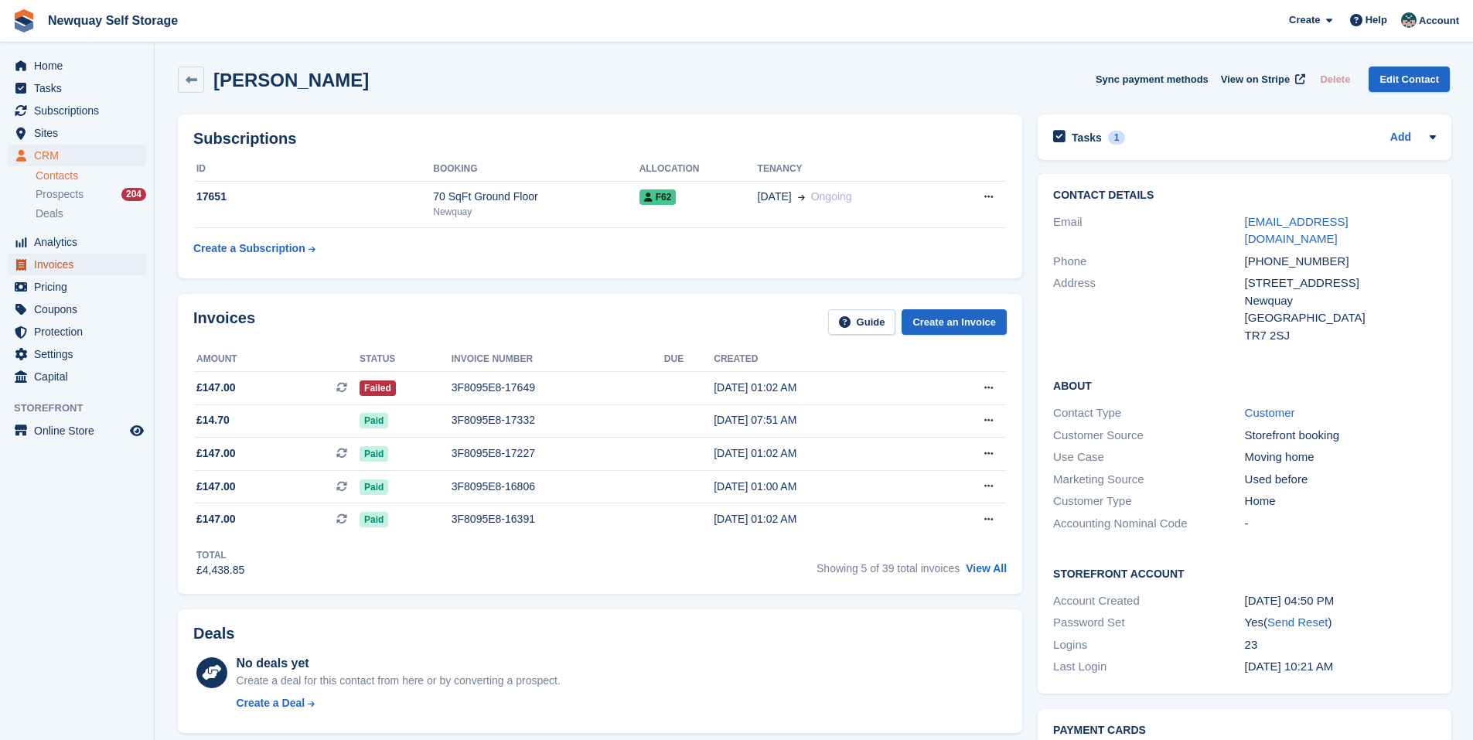
click at [52, 270] on span "Invoices" at bounding box center [80, 265] width 93 height 22
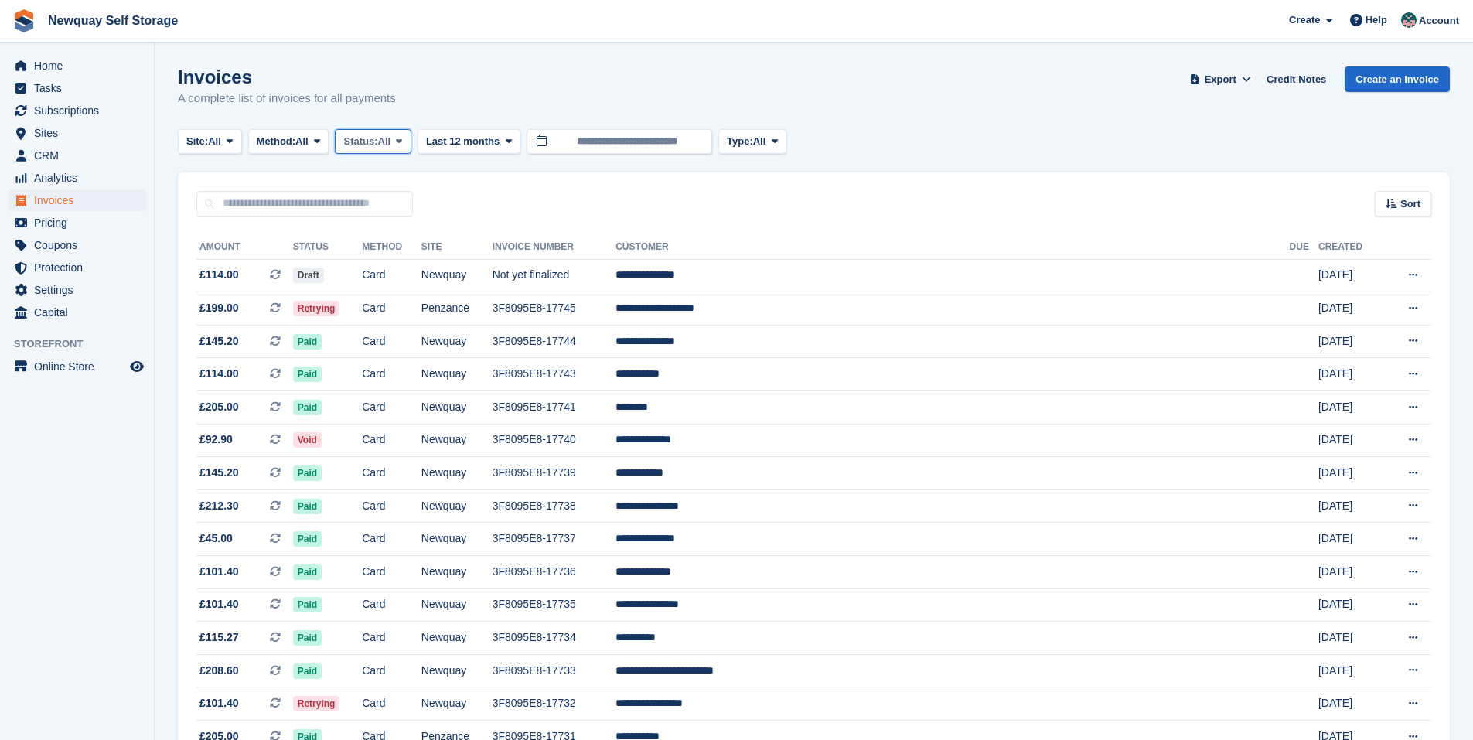
click at [402, 141] on icon at bounding box center [399, 141] width 6 height 10
click at [374, 258] on link "Open" at bounding box center [409, 261] width 135 height 28
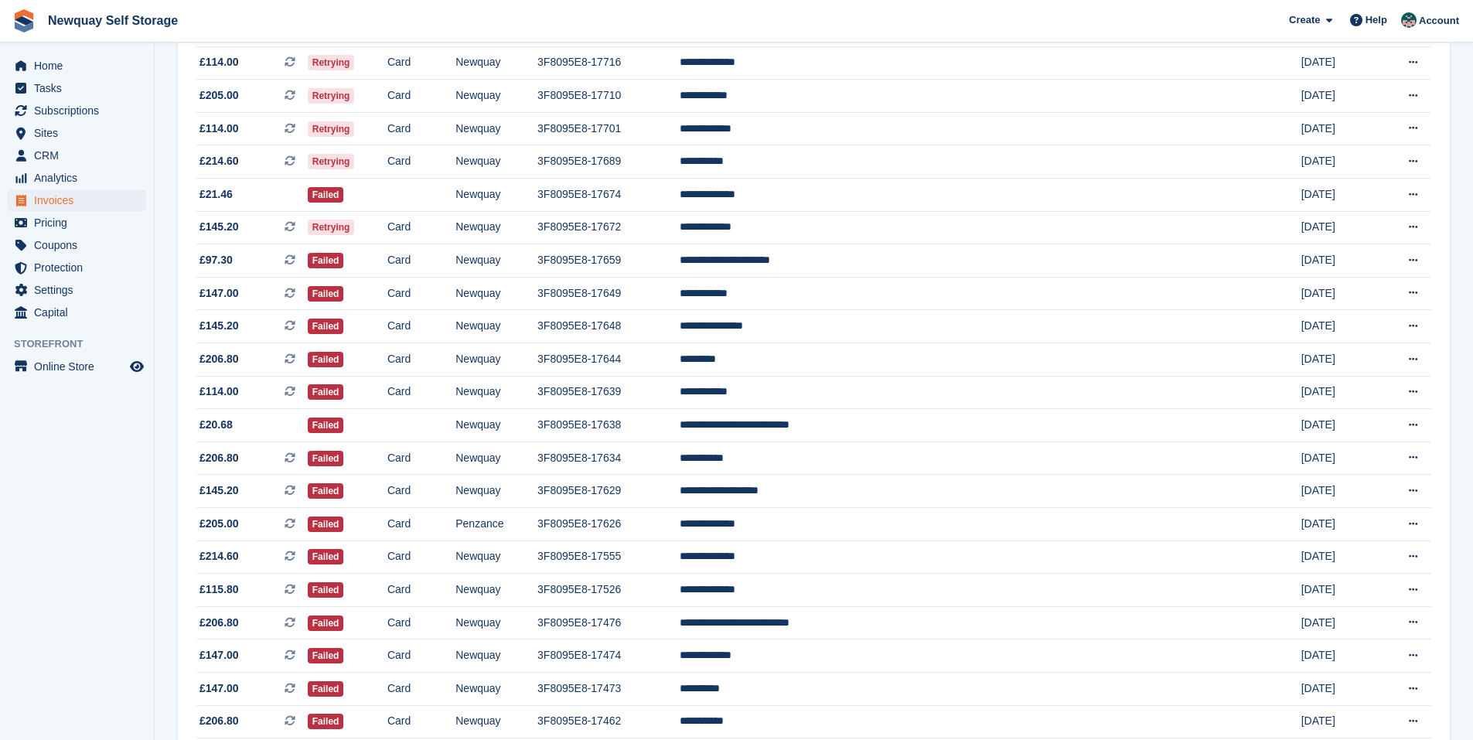
scroll to position [387, 0]
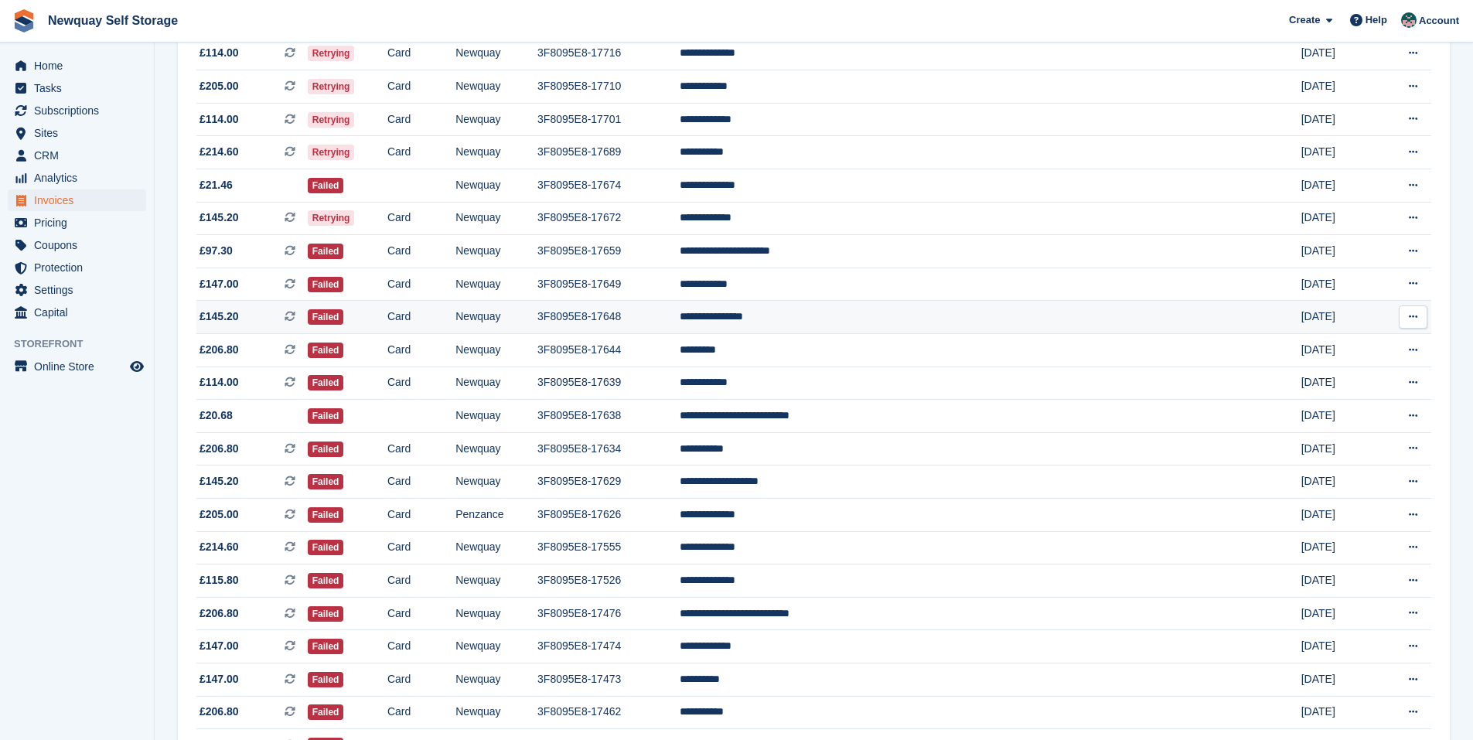
click at [387, 314] on td "Failed" at bounding box center [348, 317] width 80 height 33
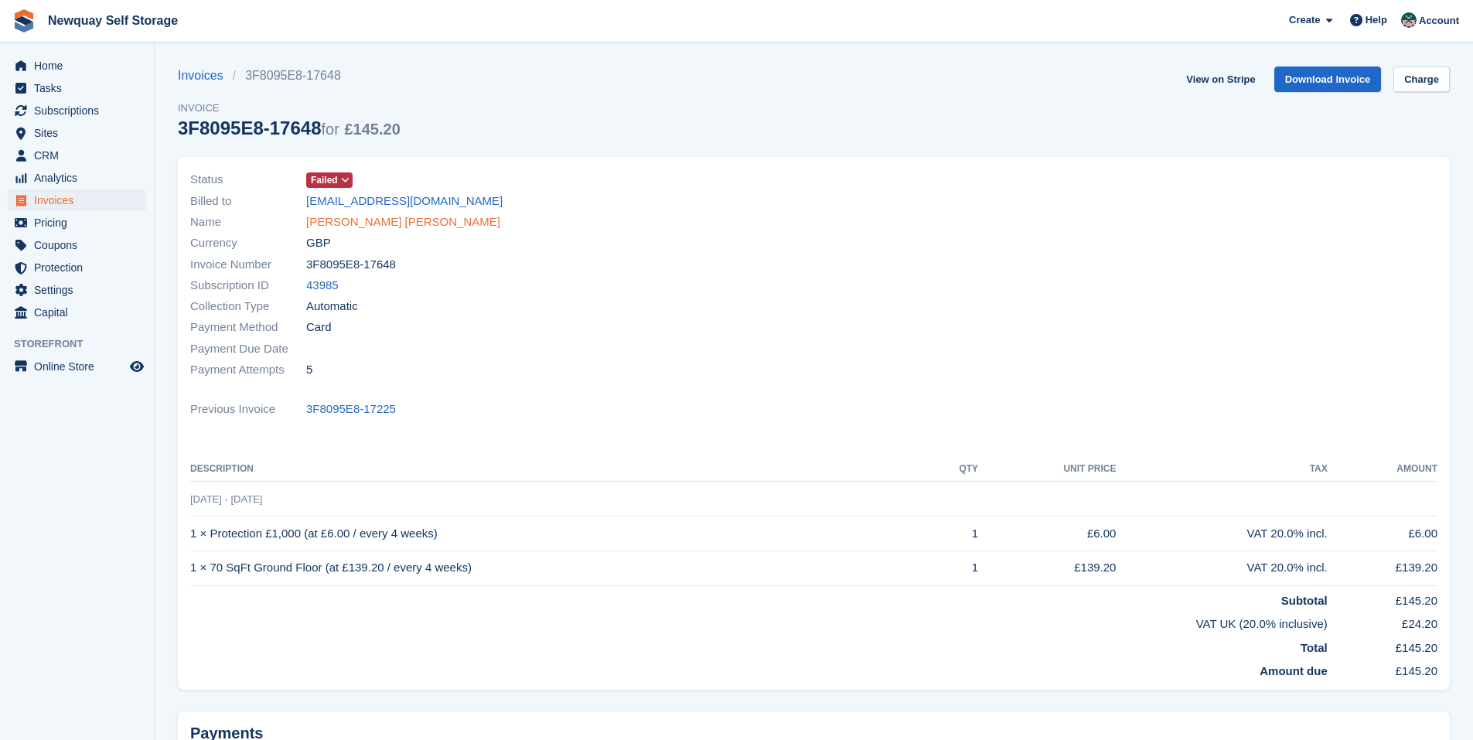
click at [384, 224] on link "Keith Owen Young" at bounding box center [403, 222] width 194 height 18
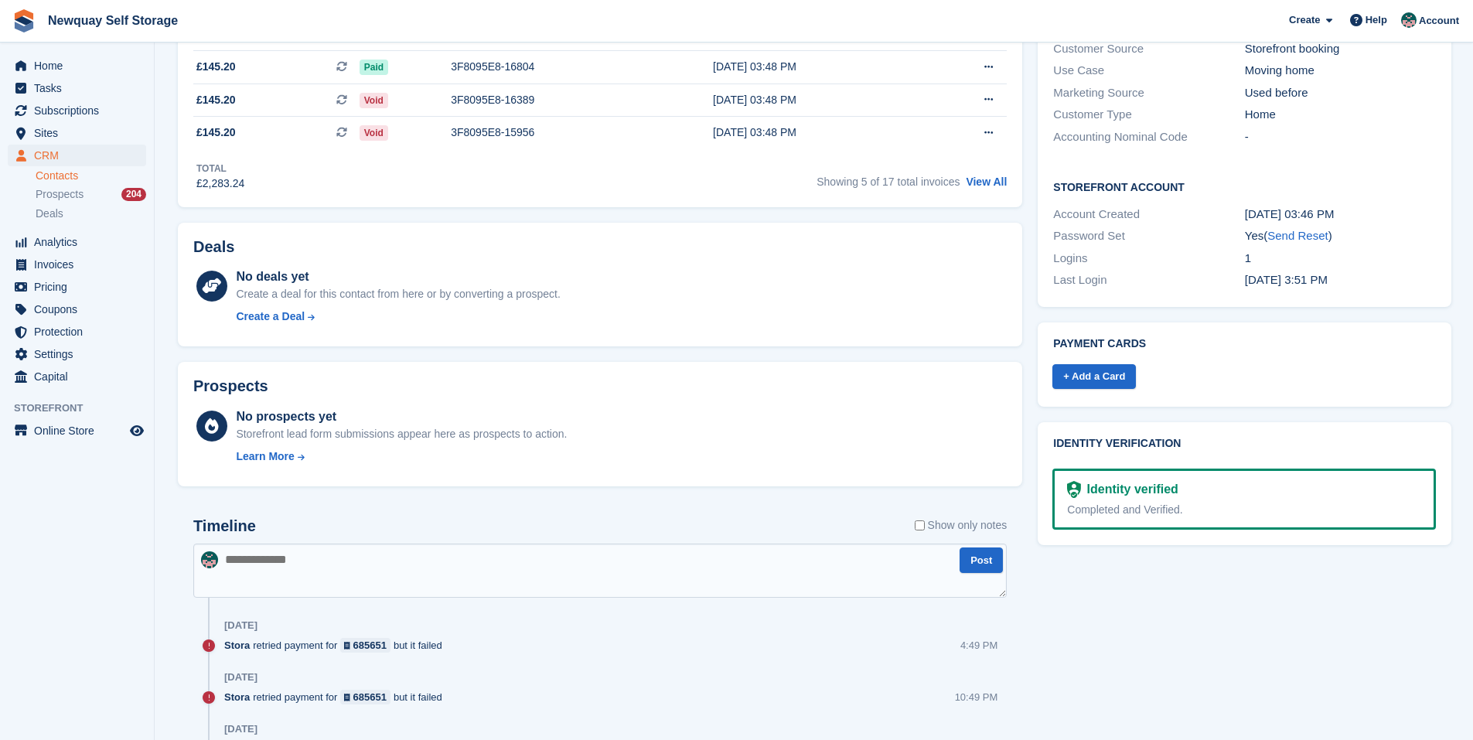
scroll to position [309, 0]
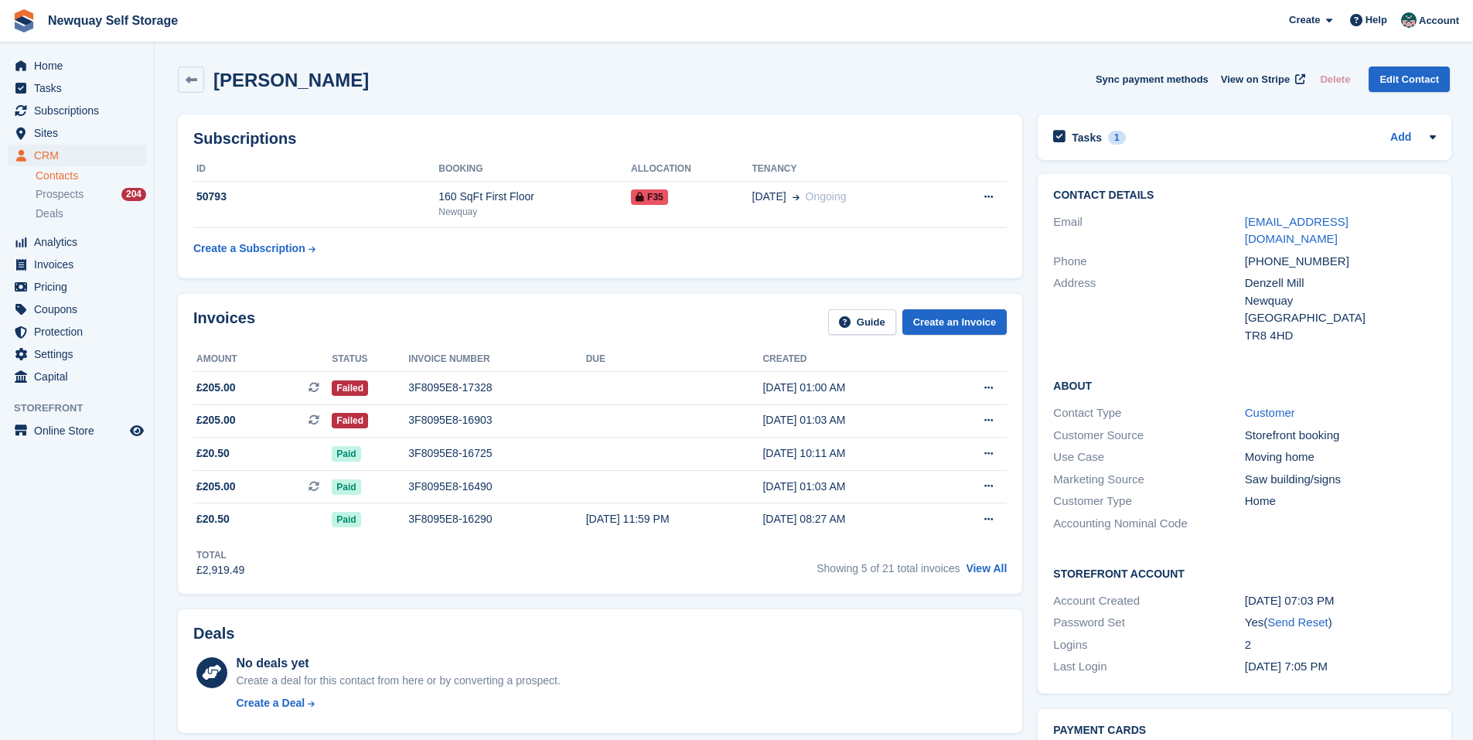
scroll to position [155, 0]
